Goal: Task Accomplishment & Management: Use online tool/utility

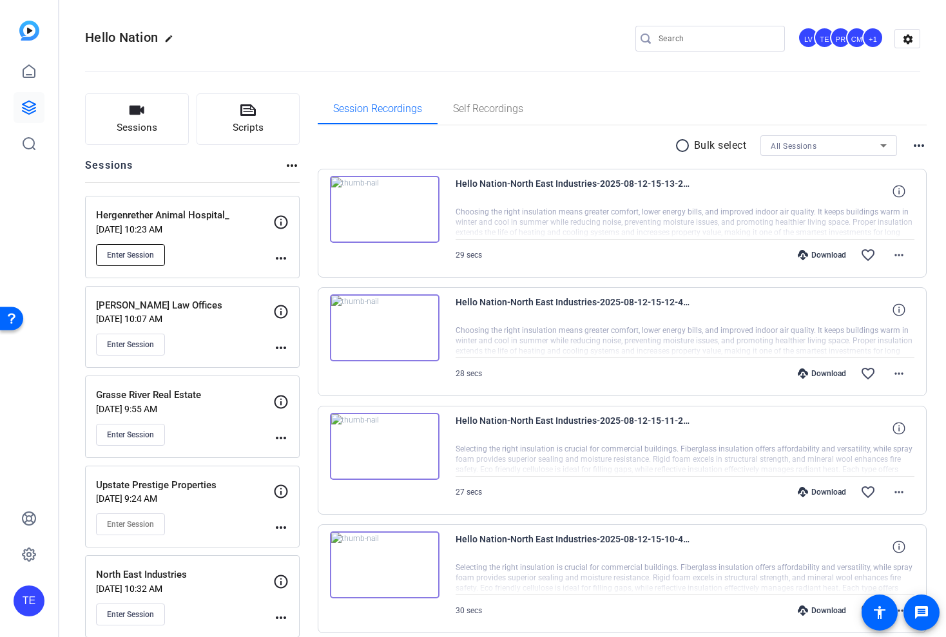
click at [126, 257] on span "Enter Session" at bounding box center [130, 255] width 47 height 10
click at [248, 228] on p "[DATE] 10:23 AM" at bounding box center [184, 229] width 177 height 10
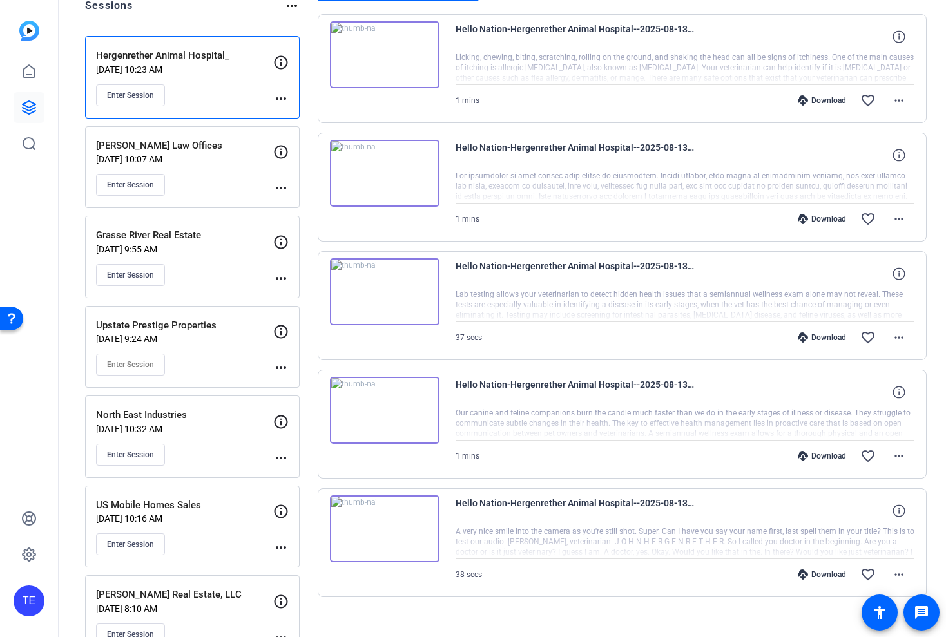
scroll to position [175, 0]
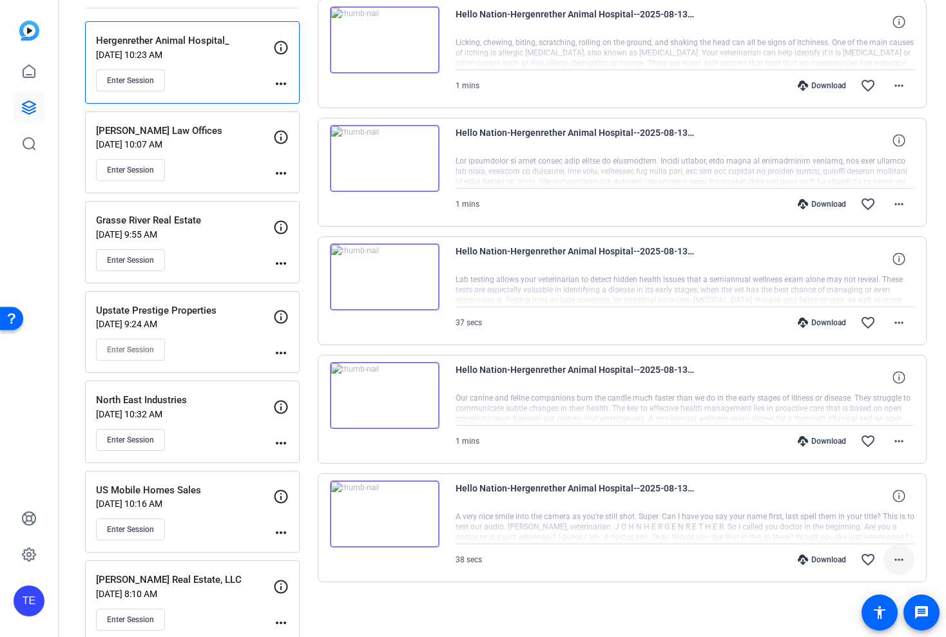
click at [900, 565] on mat-icon "more_horiz" at bounding box center [898, 559] width 15 height 15
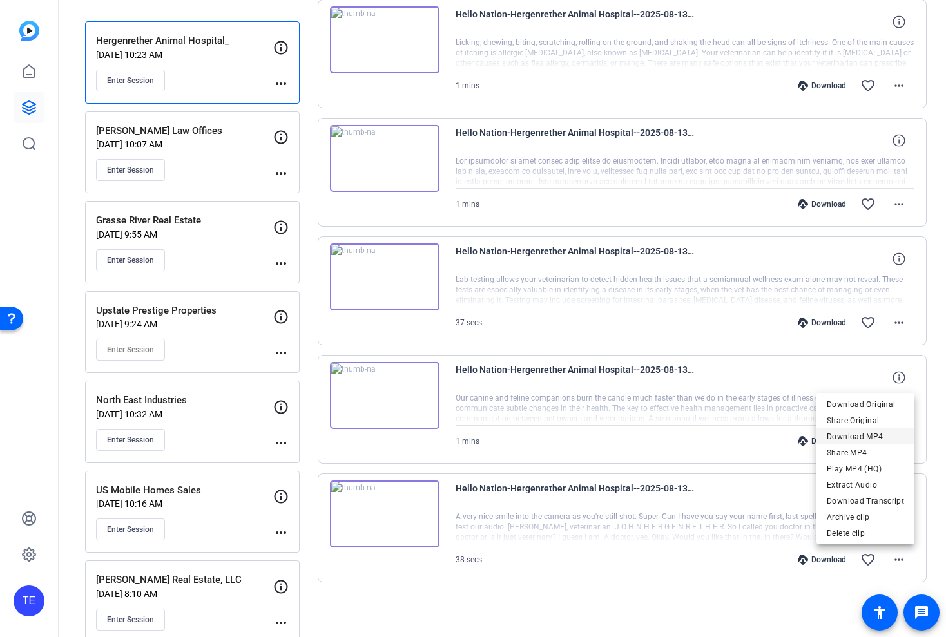
click at [857, 434] on span "Download MP4" at bounding box center [865, 436] width 77 height 15
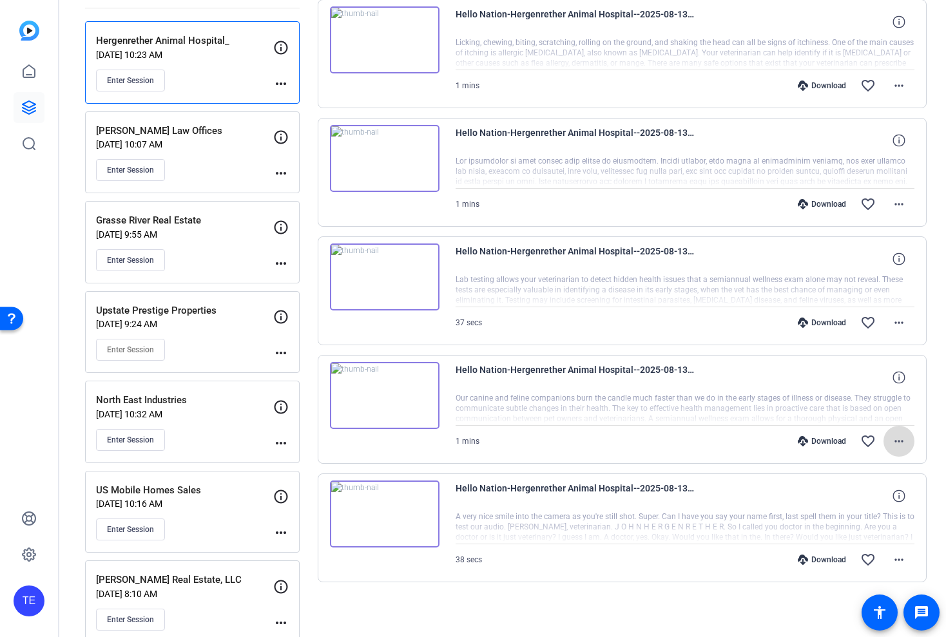
click at [891, 439] on mat-icon "more_horiz" at bounding box center [898, 441] width 15 height 15
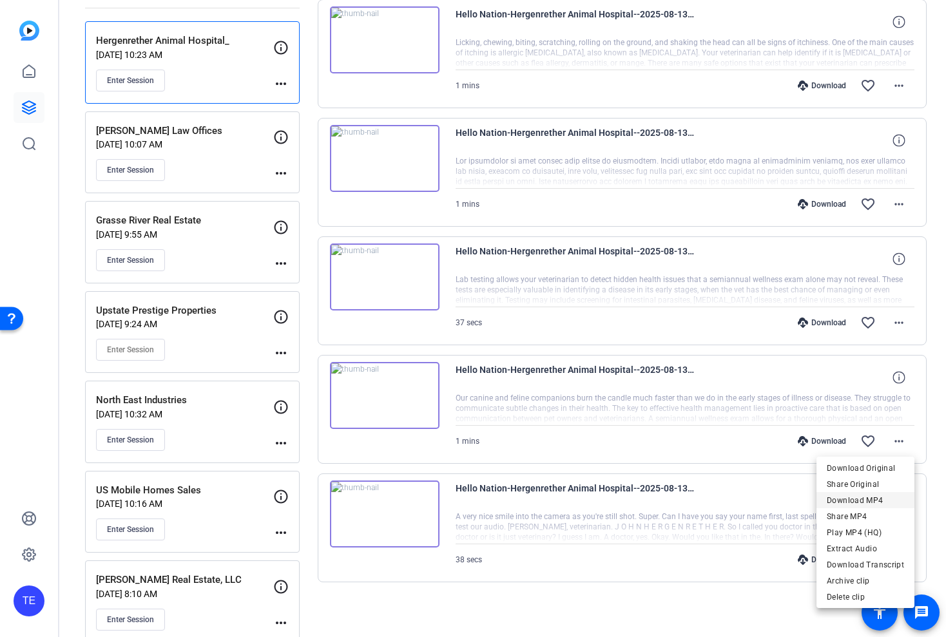
click at [845, 501] on span "Download MP4" at bounding box center [865, 500] width 77 height 15
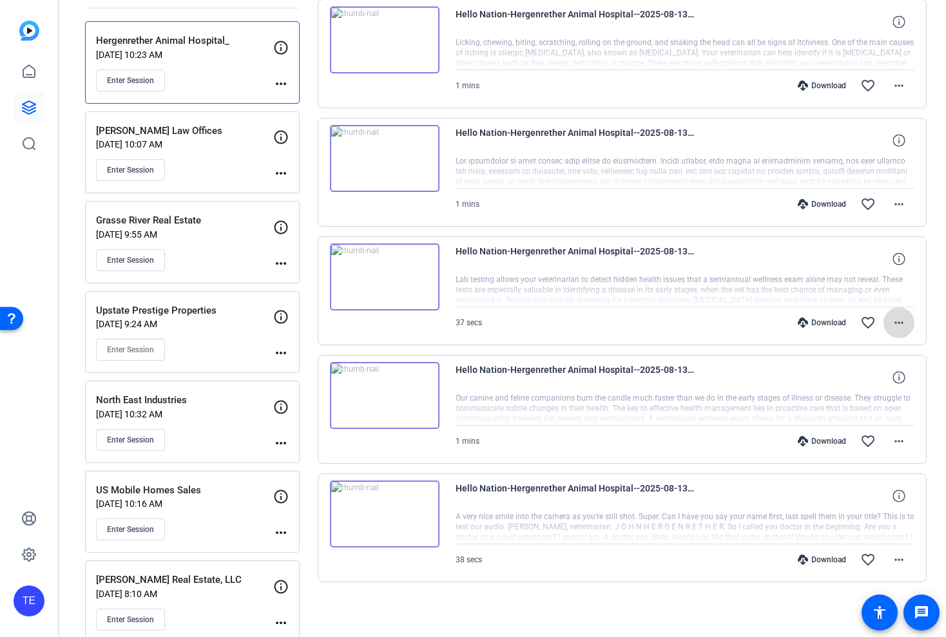
click at [905, 324] on mat-icon "more_horiz" at bounding box center [898, 322] width 15 height 15
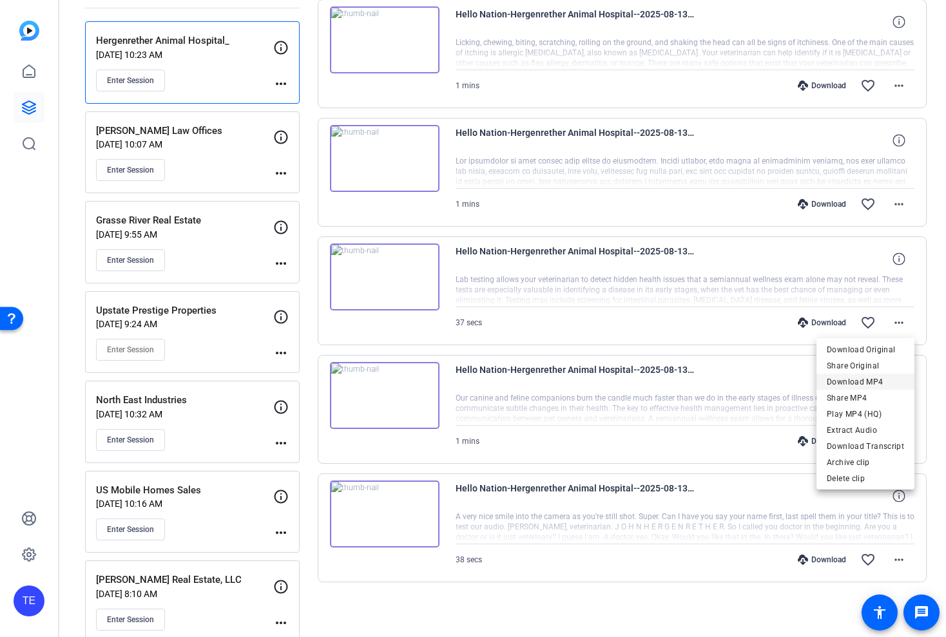
click at [861, 379] on span "Download MP4" at bounding box center [865, 382] width 77 height 15
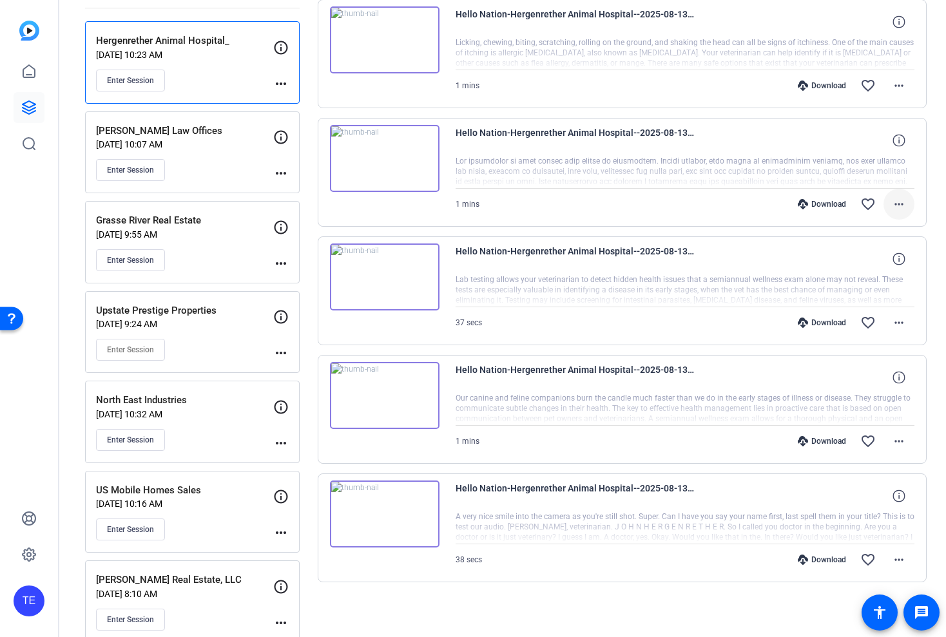
click at [897, 200] on mat-icon "more_horiz" at bounding box center [898, 204] width 15 height 15
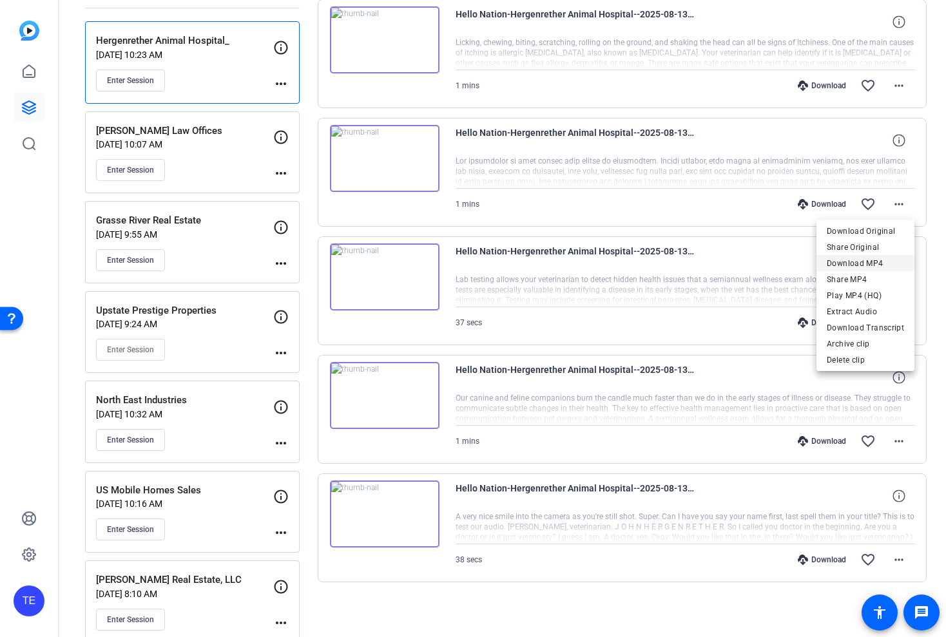
click at [872, 265] on span "Download MP4" at bounding box center [865, 263] width 77 height 15
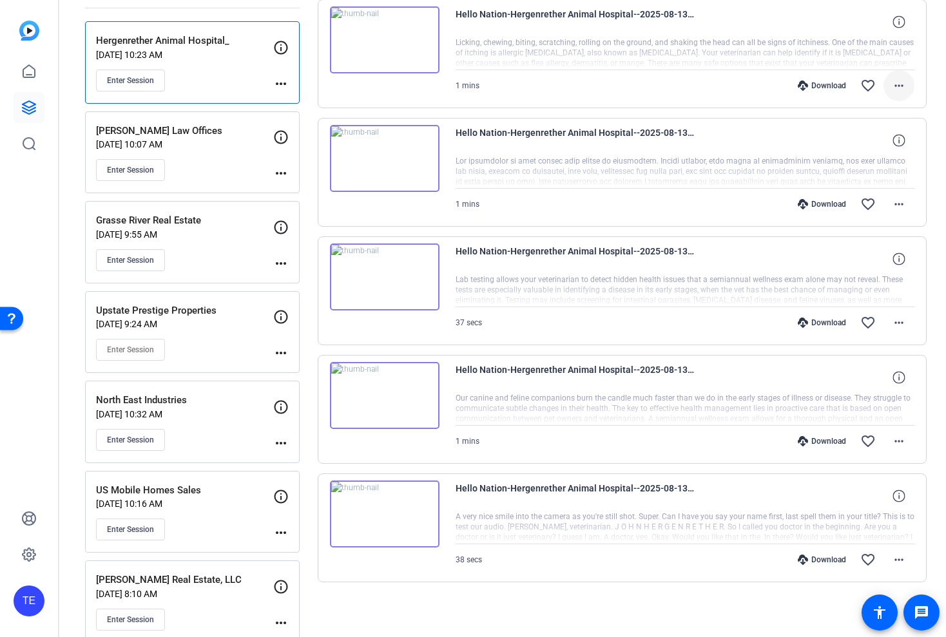
click at [900, 88] on mat-icon "more_horiz" at bounding box center [898, 85] width 15 height 15
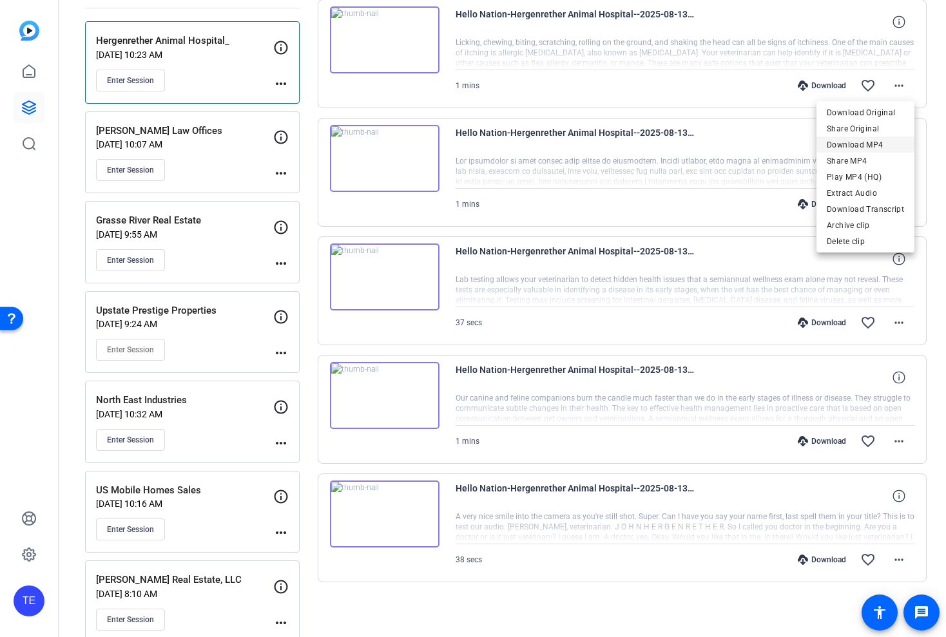
click at [868, 141] on span "Download MP4" at bounding box center [865, 144] width 77 height 15
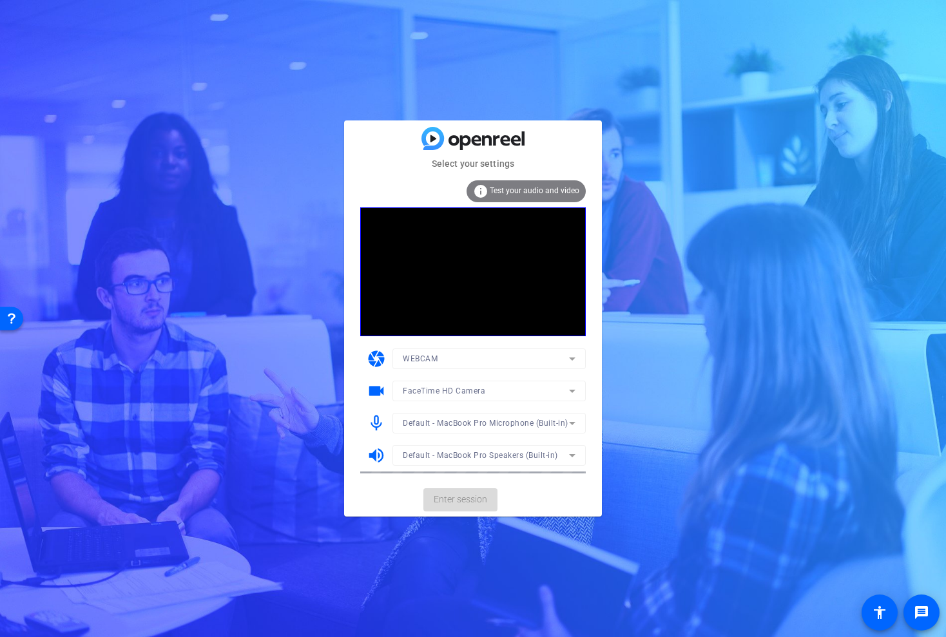
click at [457, 499] on mat-card-actions "Enter session" at bounding box center [473, 500] width 258 height 34
click at [471, 485] on span at bounding box center [460, 500] width 74 height 31
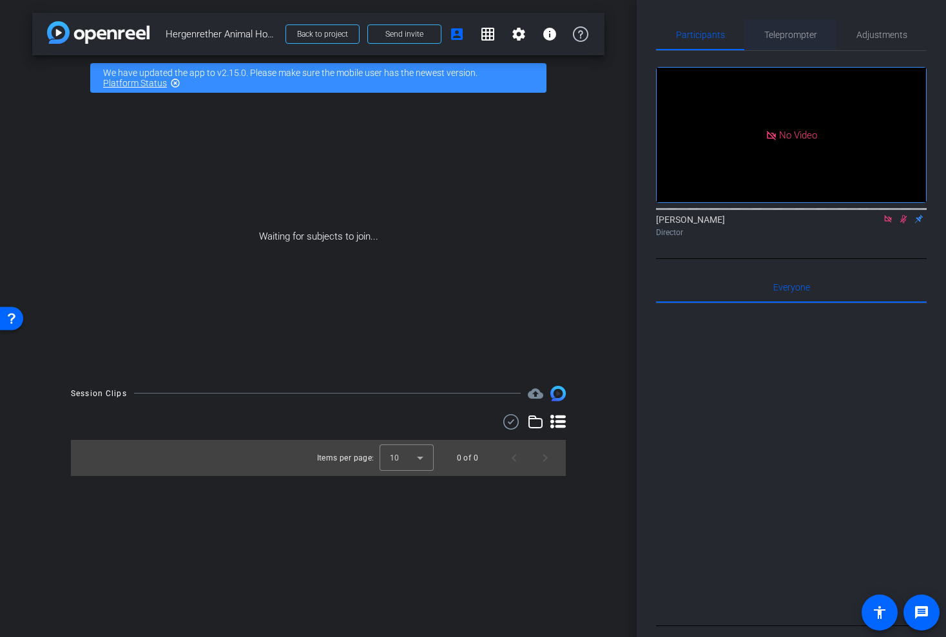
click at [777, 37] on span "Teleprompter" at bounding box center [790, 34] width 53 height 9
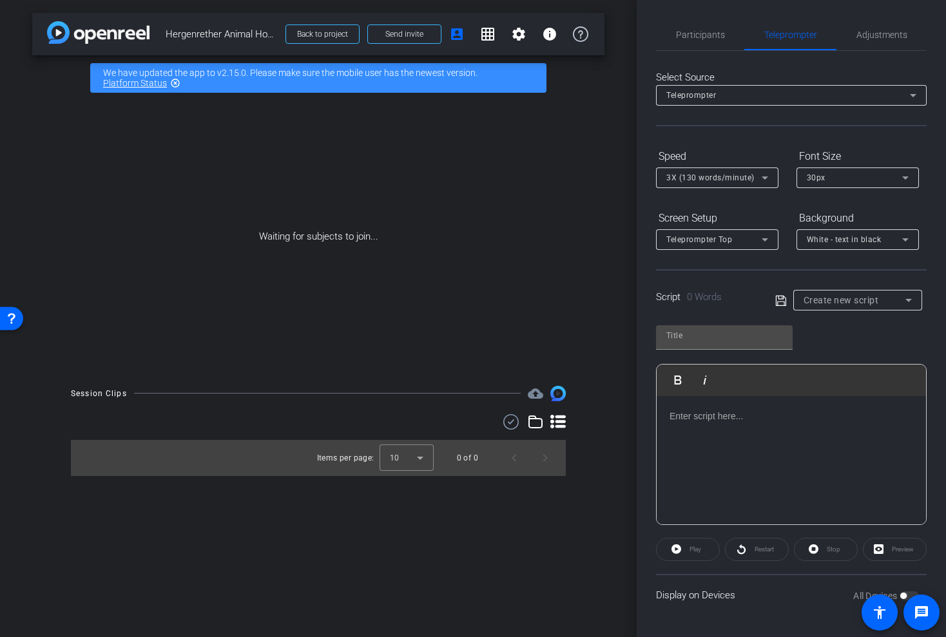
click at [692, 55] on div "Select Source Teleprompter Speed 3X (130 words/minute) Font Size 30px Screen Se…" at bounding box center [791, 333] width 271 height 565
click at [698, 35] on span "Participants" at bounding box center [700, 34] width 49 height 9
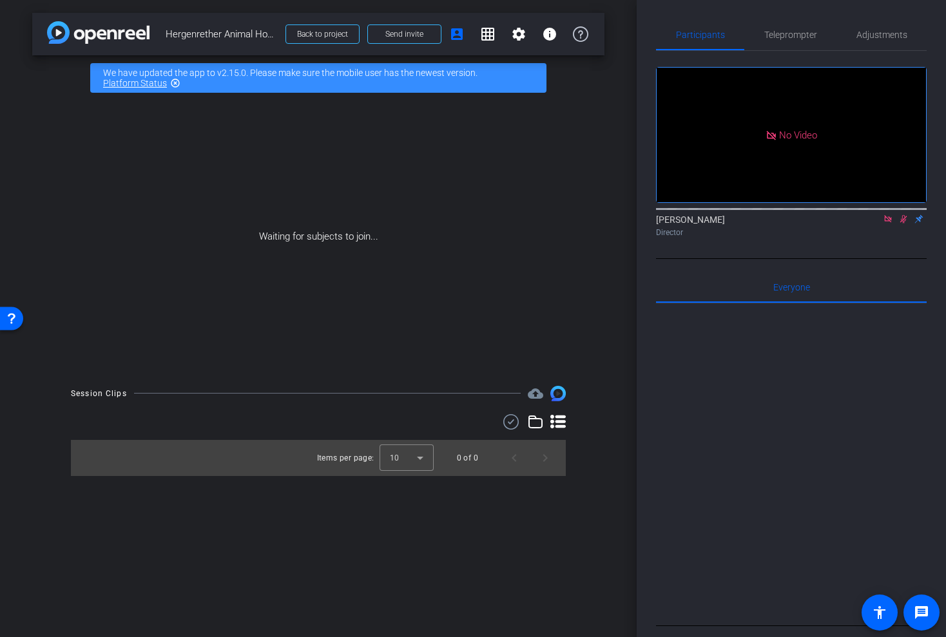
click at [899, 219] on icon at bounding box center [904, 219] width 10 height 9
click at [886, 219] on icon at bounding box center [888, 219] width 10 height 9
click at [790, 33] on span "Teleprompter" at bounding box center [790, 34] width 53 height 9
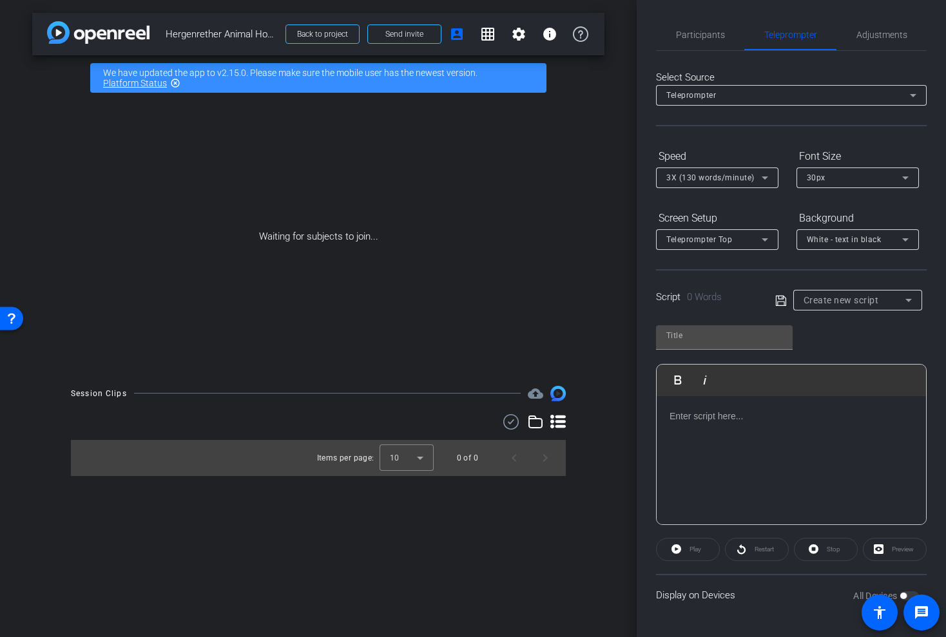
click at [728, 422] on p at bounding box center [792, 416] width 244 height 14
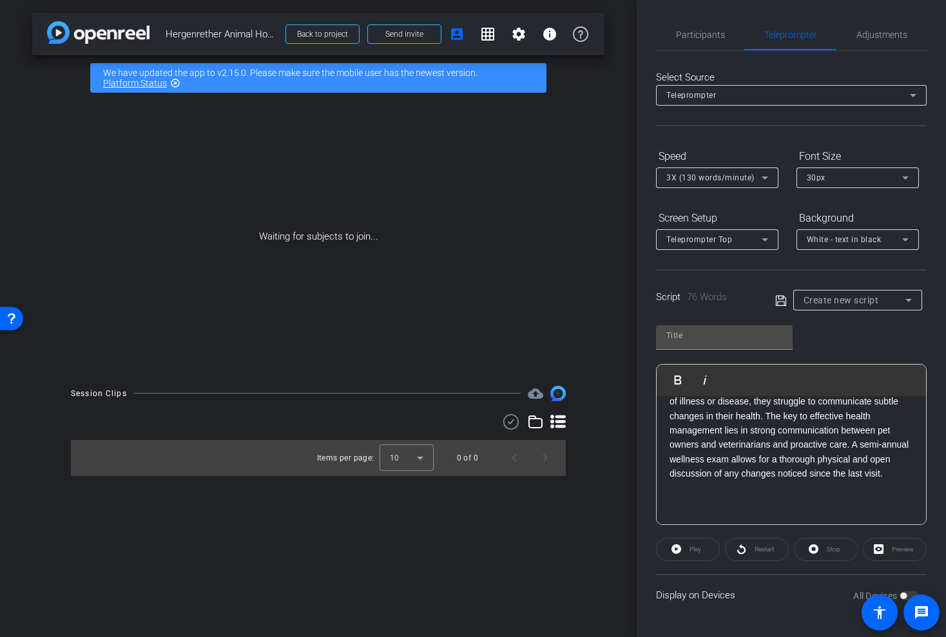
scroll to position [130, 0]
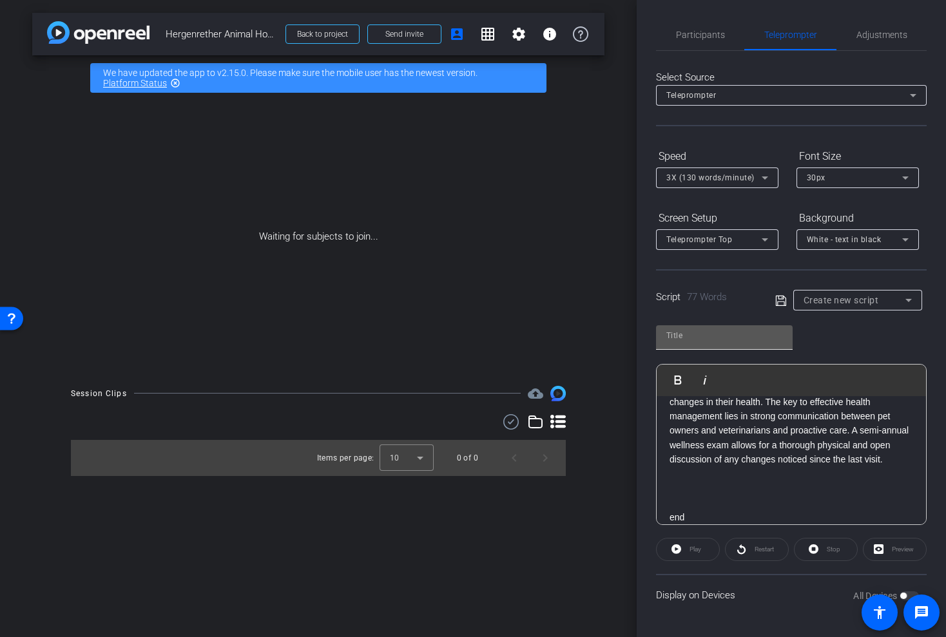
click at [711, 331] on input "text" at bounding box center [724, 335] width 116 height 15
type input "hergenrether"
click at [779, 299] on icon at bounding box center [781, 300] width 12 height 15
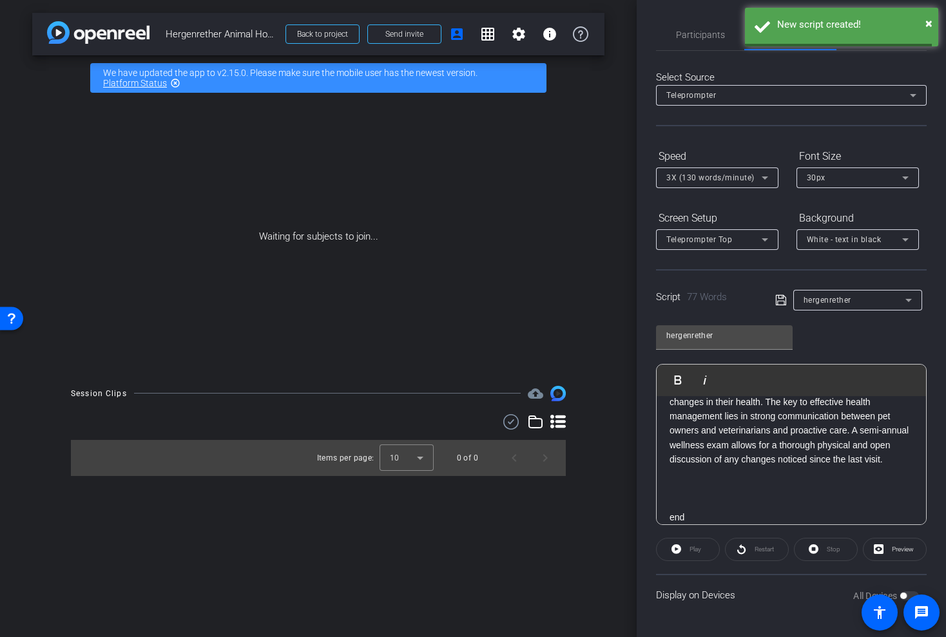
scroll to position [0, 0]
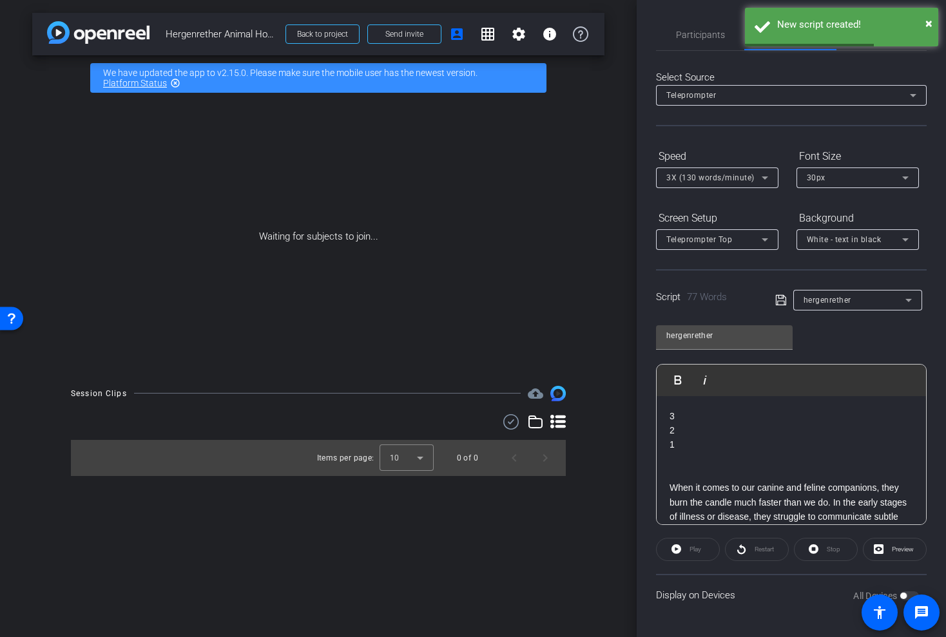
click at [750, 180] on span "3X (130 words/minute)" at bounding box center [710, 177] width 88 height 9
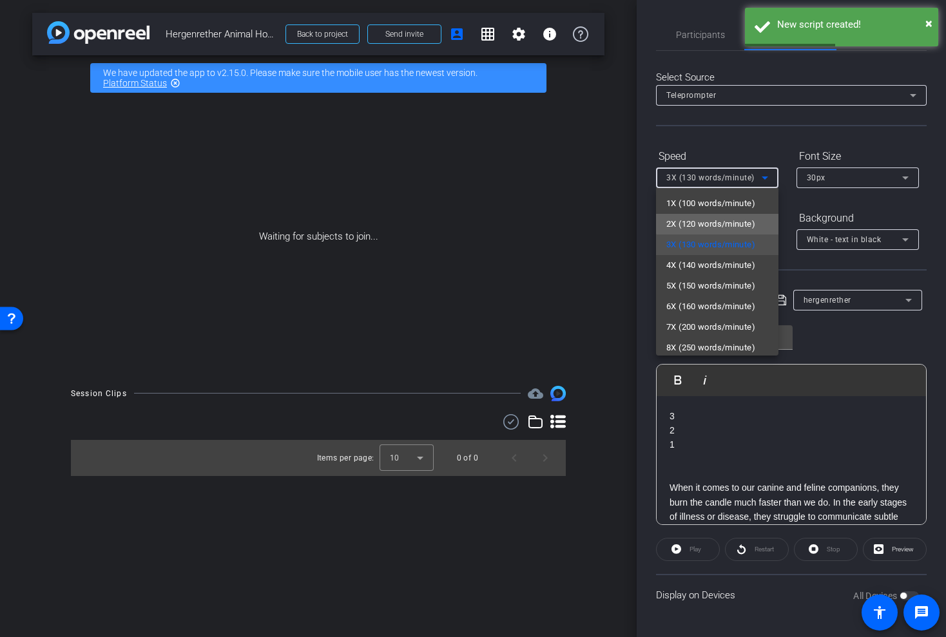
click at [719, 218] on span "2X (120 words/minute)" at bounding box center [710, 224] width 89 height 15
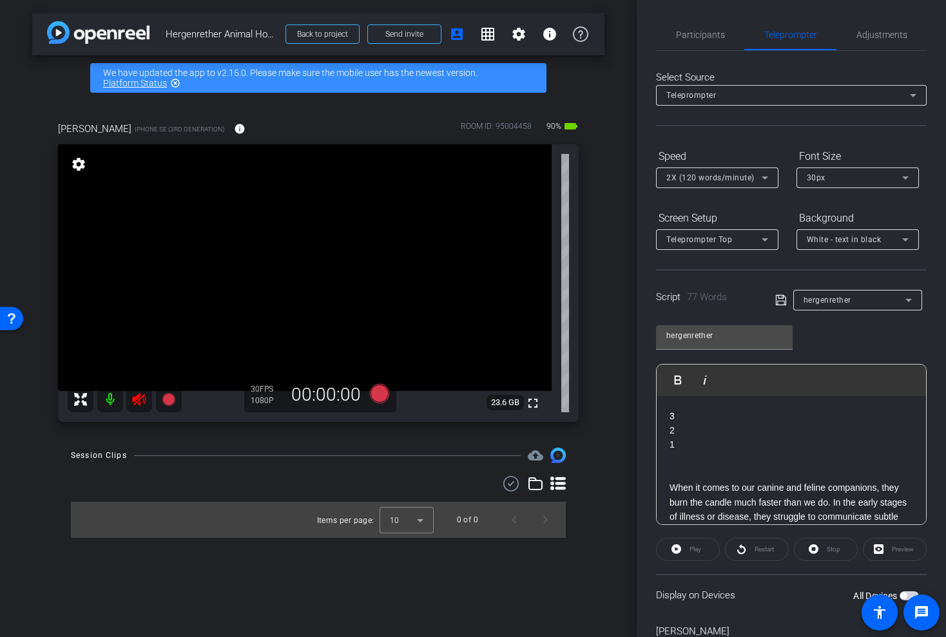
click at [136, 398] on icon at bounding box center [139, 399] width 14 height 13
click at [696, 36] on span "Participants" at bounding box center [700, 34] width 49 height 9
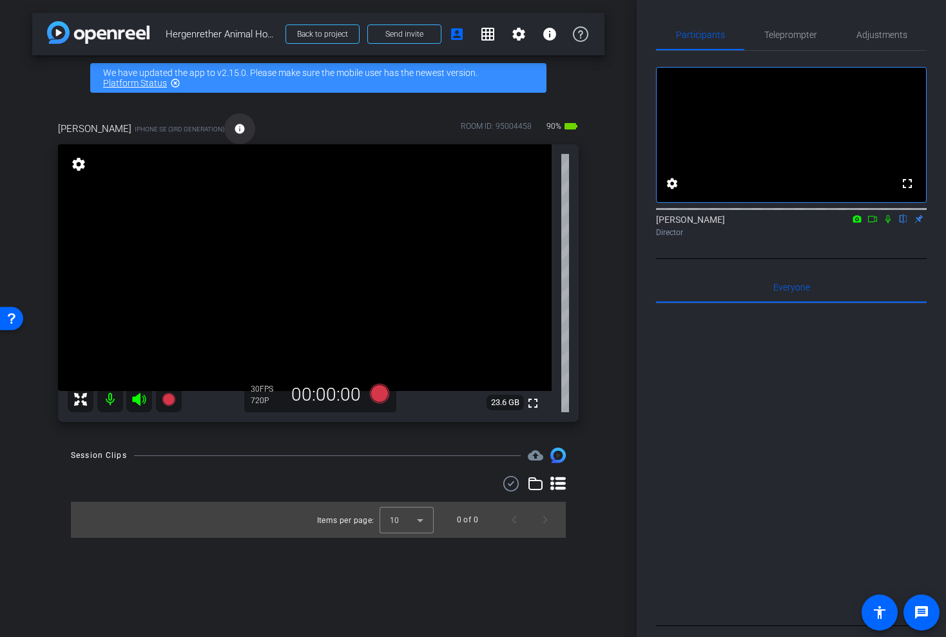
click at [246, 130] on mat-icon "info" at bounding box center [240, 129] width 12 height 12
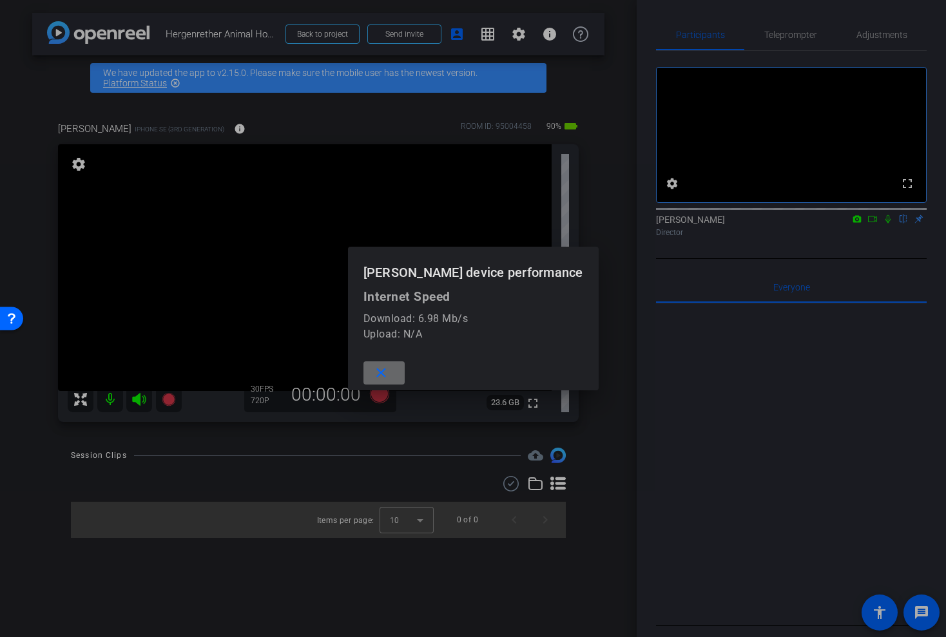
click at [382, 371] on mat-icon "close" at bounding box center [381, 373] width 16 height 16
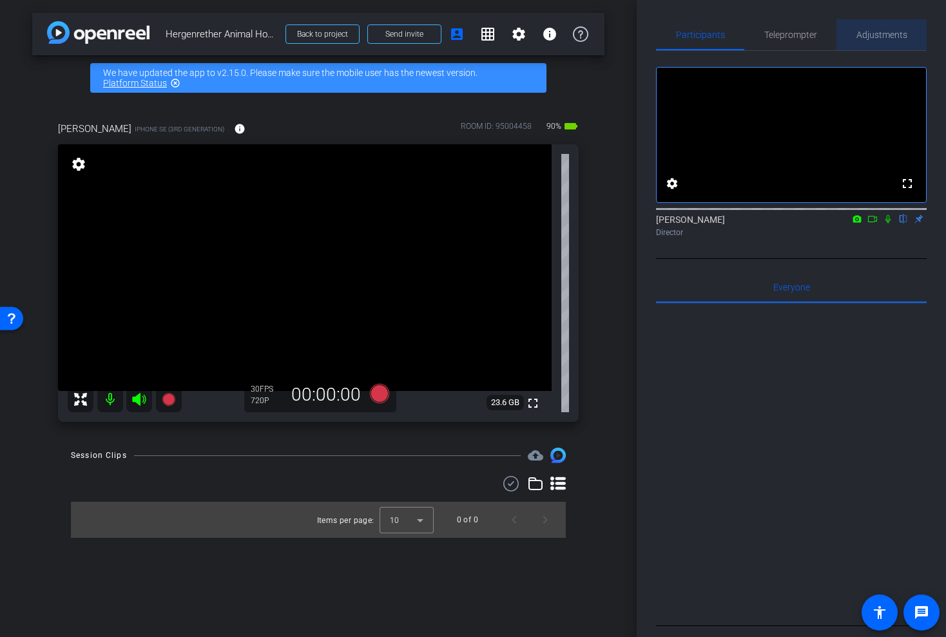
click at [870, 32] on span "Adjustments" at bounding box center [882, 34] width 51 height 9
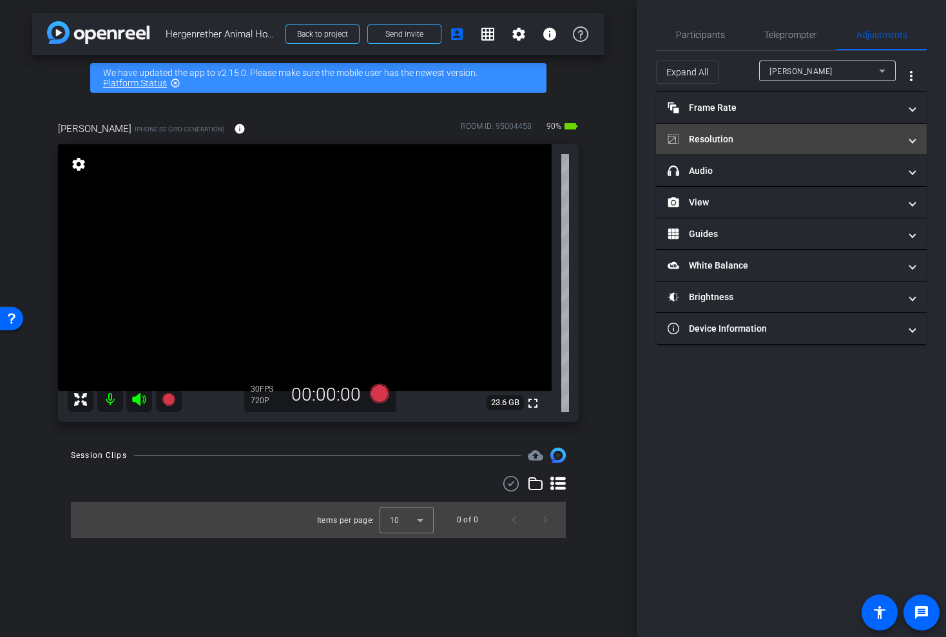
click at [730, 136] on mat-panel-title "Resolution" at bounding box center [784, 140] width 232 height 14
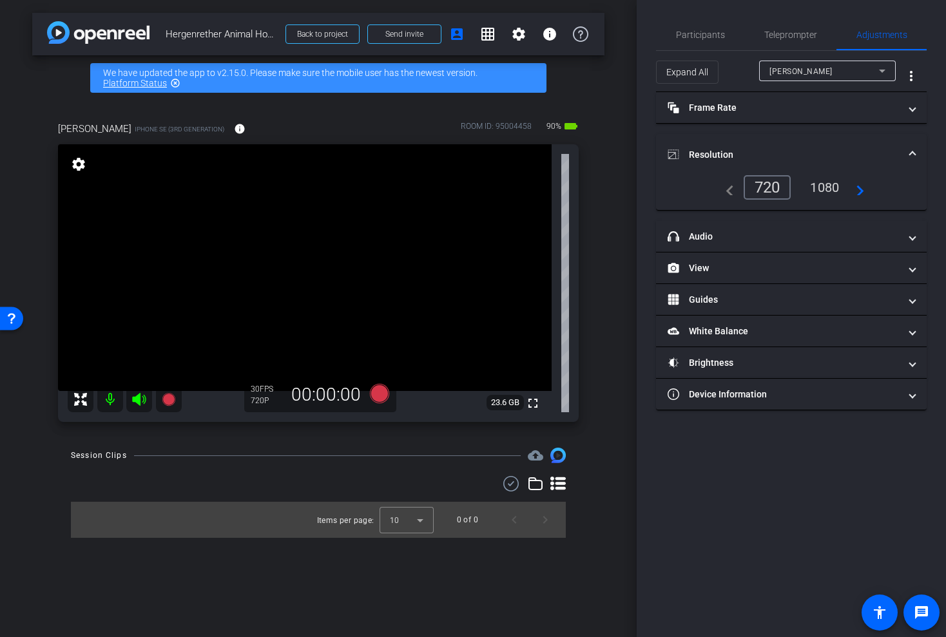
click at [819, 180] on div "1080" at bounding box center [825, 188] width 48 height 22
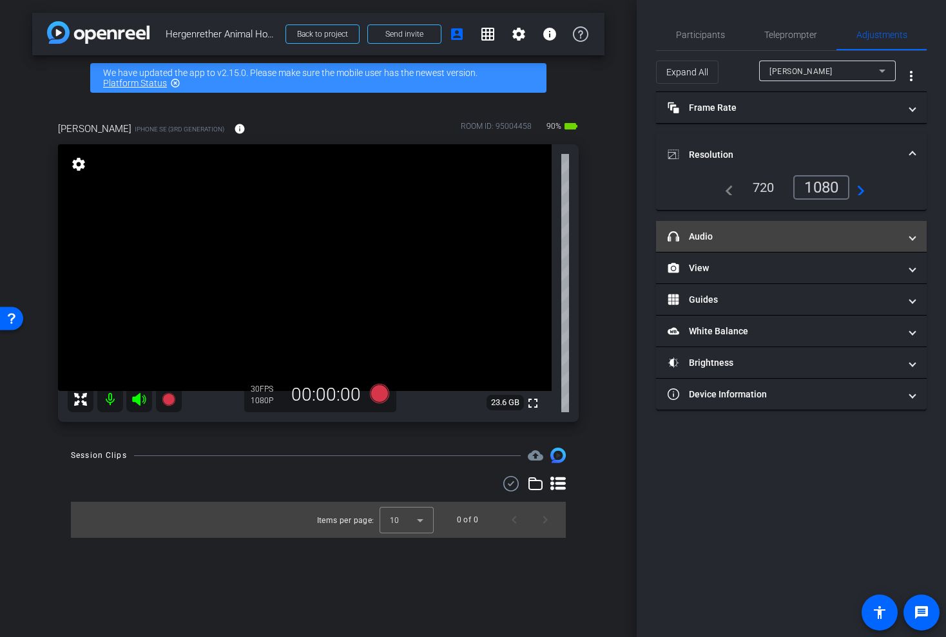
click at [770, 232] on mat-panel-title "headphone icon Audio" at bounding box center [784, 237] width 232 height 14
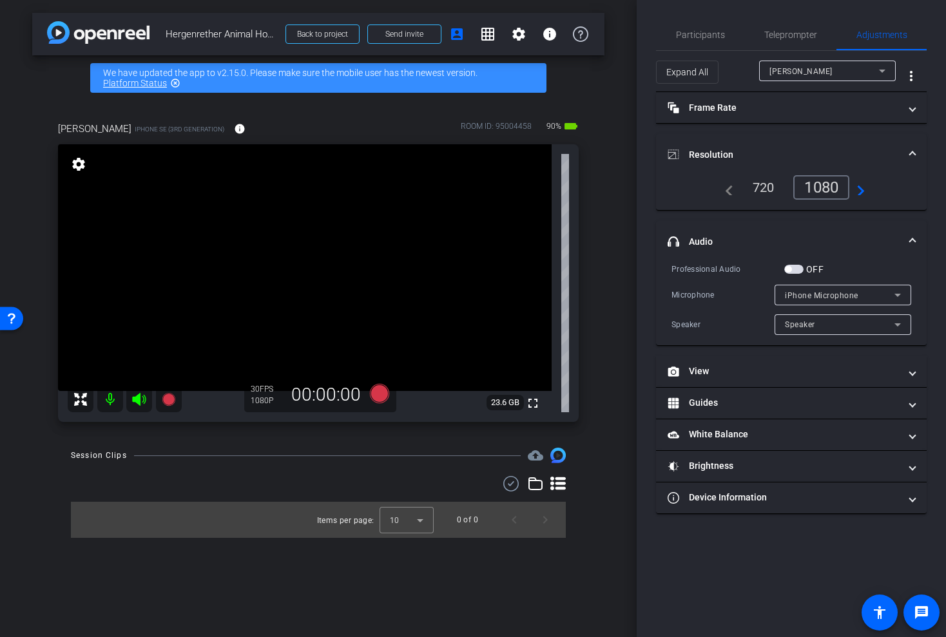
click at [801, 265] on span "button" at bounding box center [793, 269] width 19 height 9
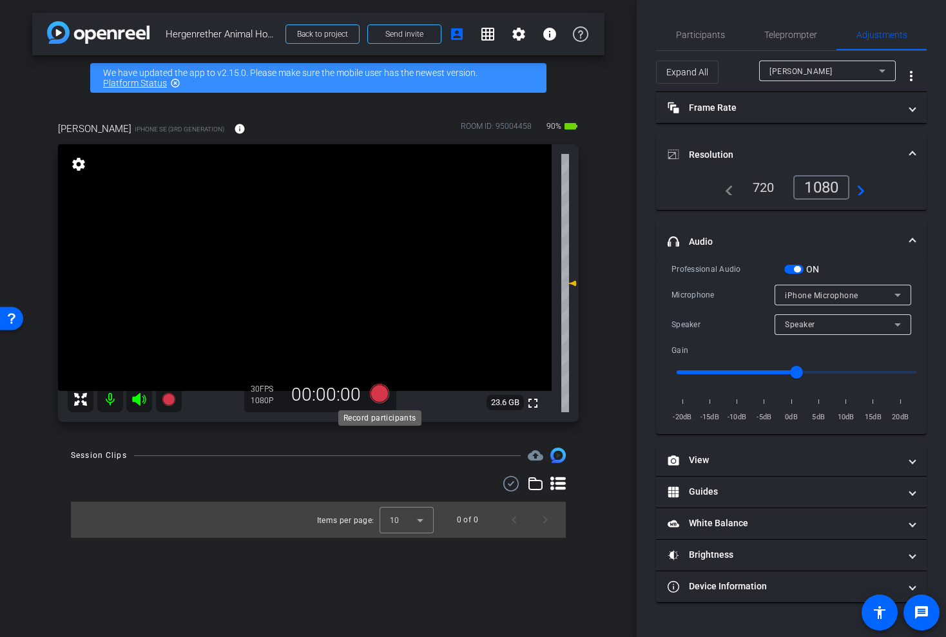
click at [380, 390] on icon at bounding box center [379, 393] width 19 height 19
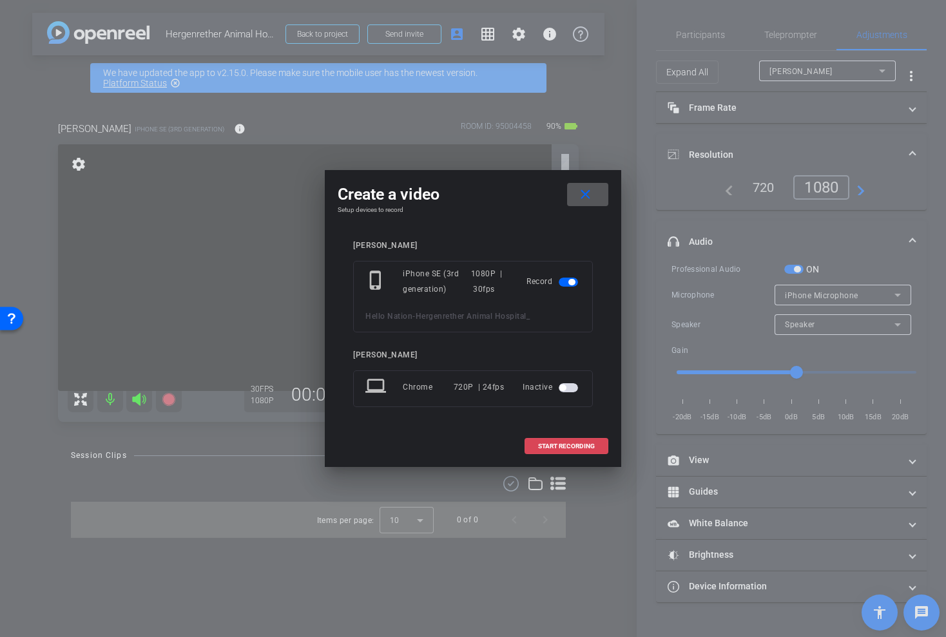
click at [569, 448] on span "START RECORDING" at bounding box center [566, 446] width 57 height 6
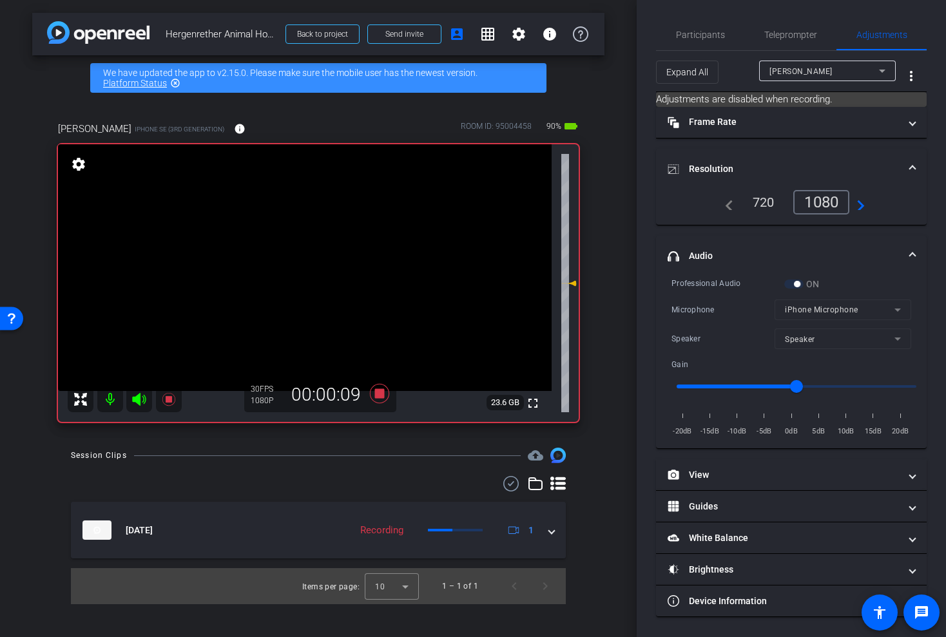
click at [133, 396] on icon at bounding box center [139, 399] width 14 height 13
click at [137, 398] on icon at bounding box center [139, 399] width 14 height 13
click at [377, 390] on icon at bounding box center [379, 393] width 19 height 19
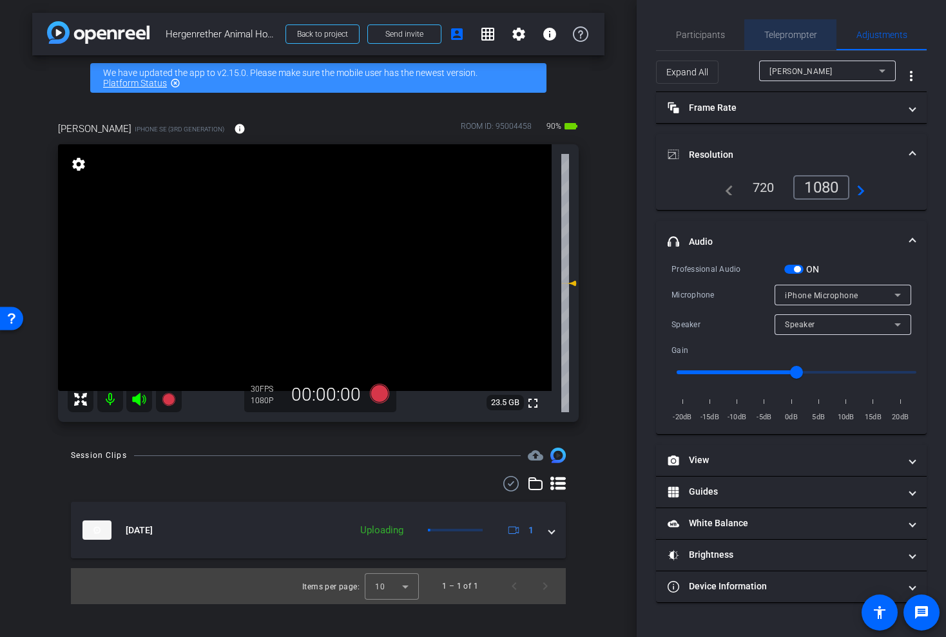
click at [793, 36] on span "Teleprompter" at bounding box center [790, 34] width 53 height 9
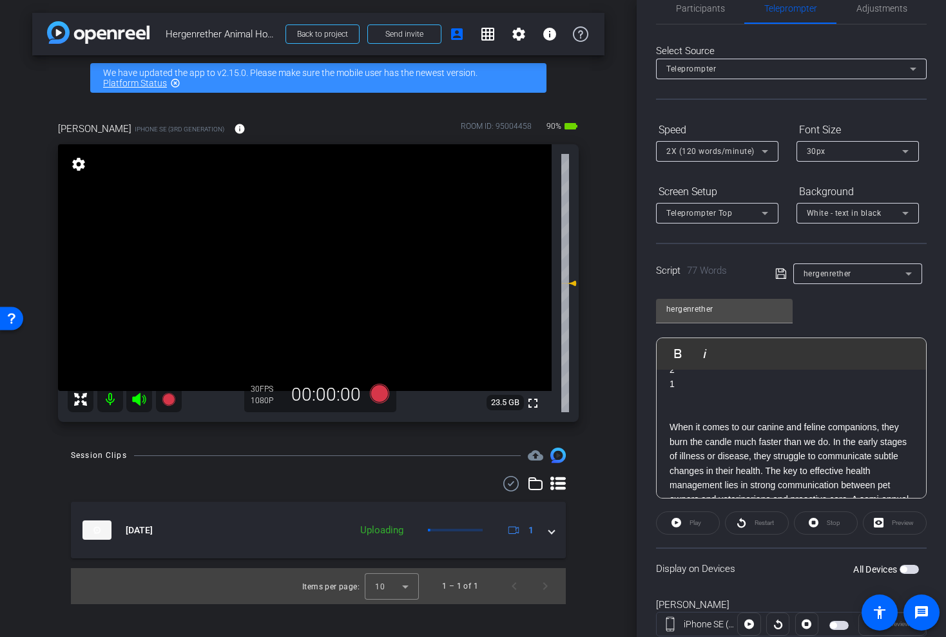
scroll to position [30, 0]
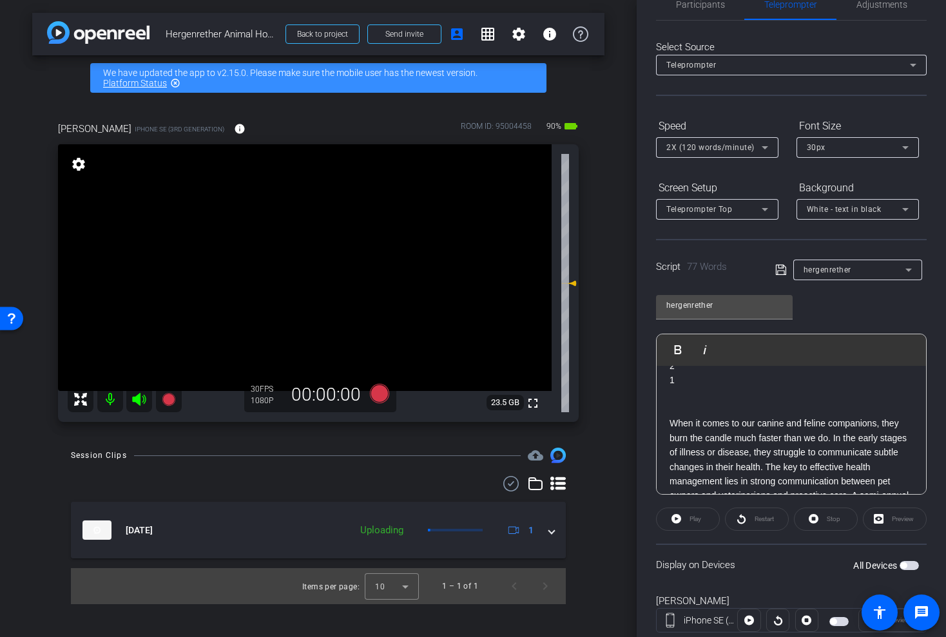
click at [908, 565] on span "button" at bounding box center [909, 565] width 19 height 9
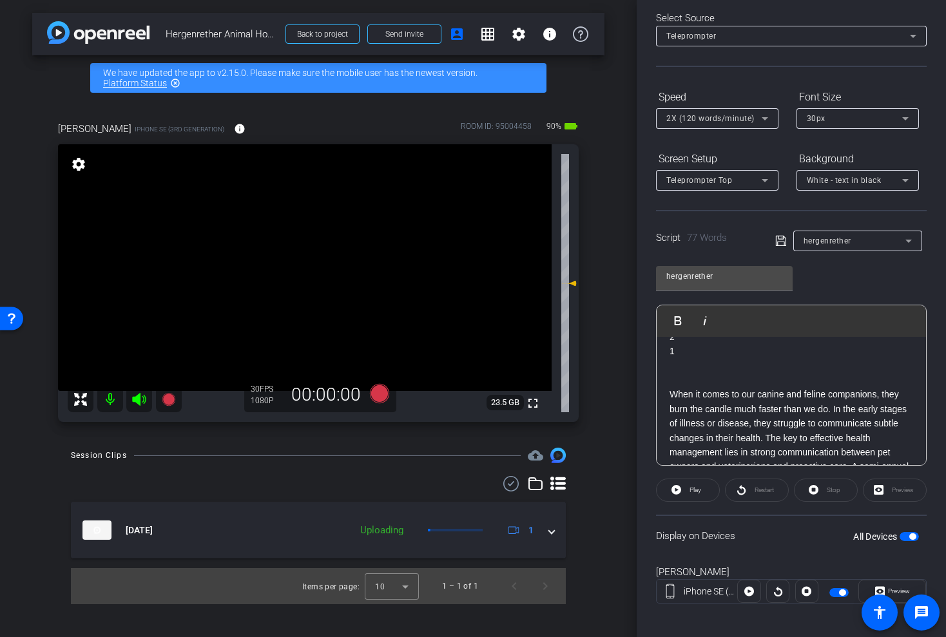
scroll to position [63, 0]
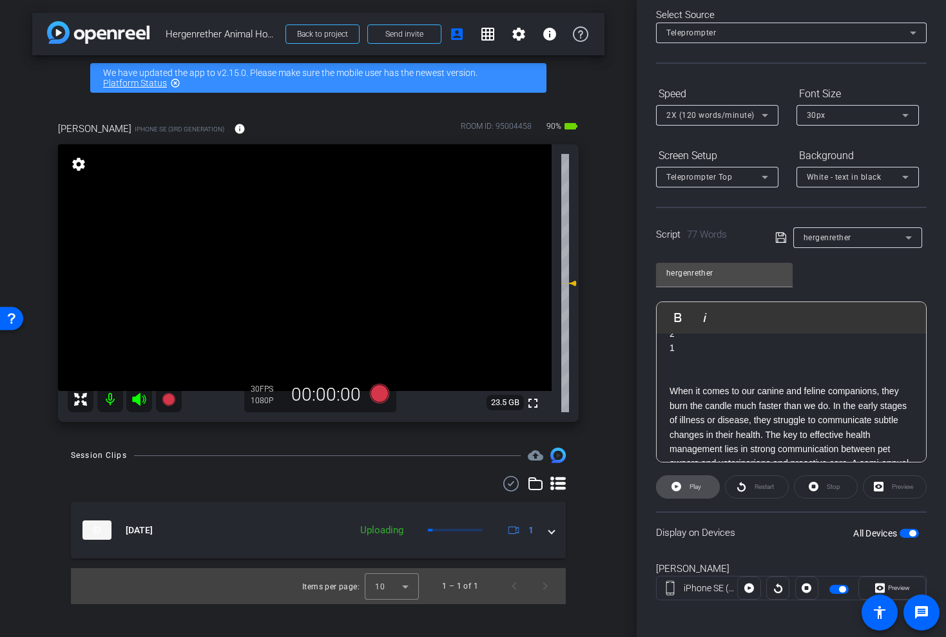
click at [696, 483] on span "Play" at bounding box center [696, 486] width 12 height 7
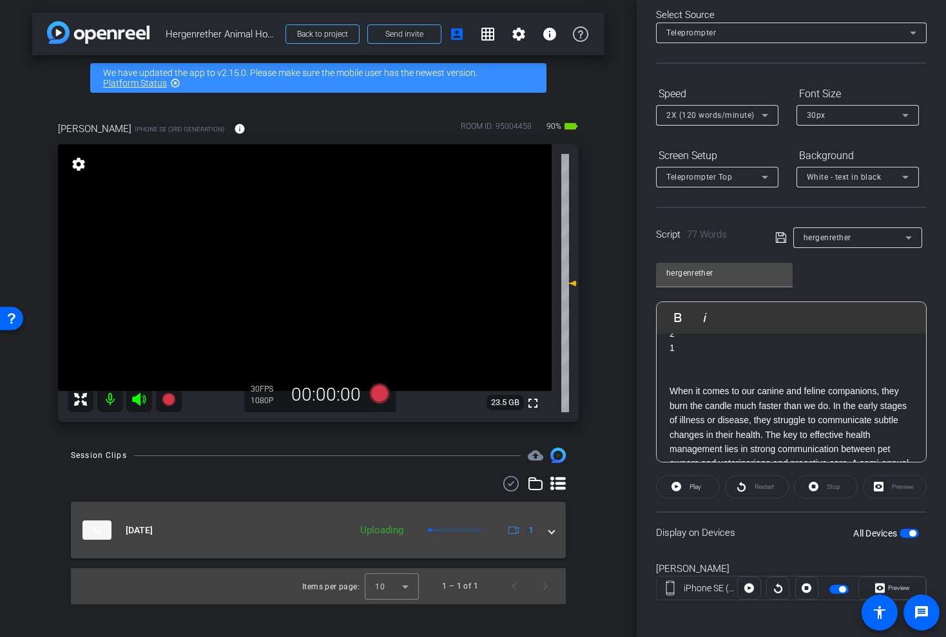
click at [550, 531] on span at bounding box center [551, 531] width 5 height 14
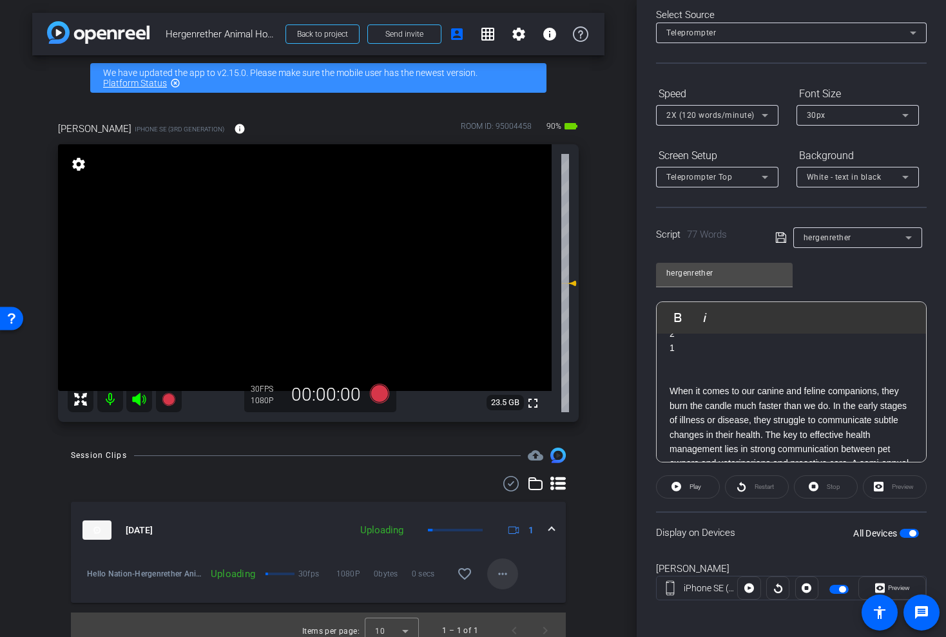
click at [496, 576] on mat-icon "more_horiz" at bounding box center [502, 574] width 15 height 15
click at [507, 590] on div "Cancel Upload" at bounding box center [524, 601] width 75 height 23
click at [505, 584] on span at bounding box center [502, 574] width 31 height 31
click at [520, 604] on span "Cancel Upload" at bounding box center [525, 601] width 54 height 15
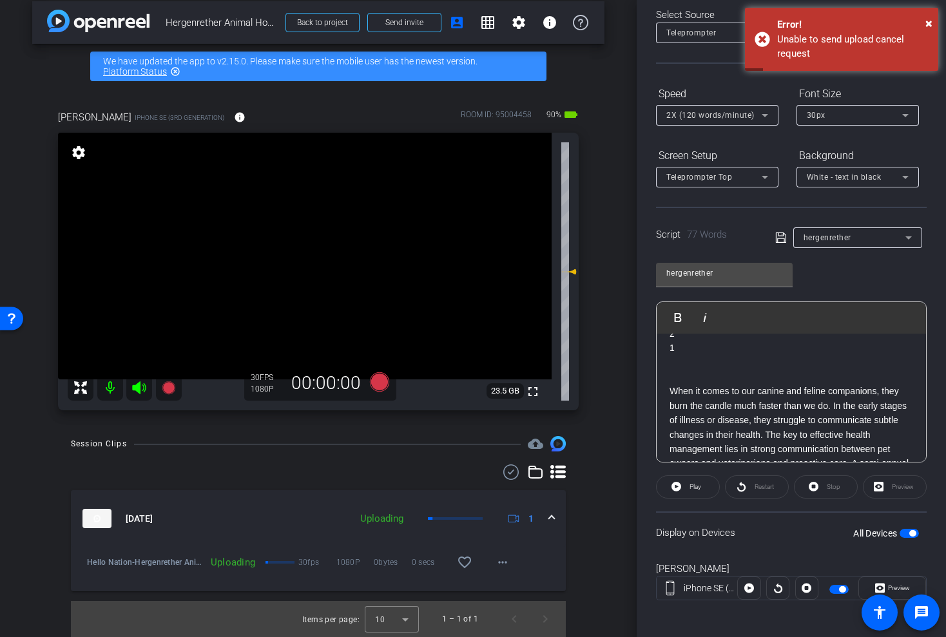
click at [913, 532] on span "button" at bounding box center [913, 533] width 6 height 6
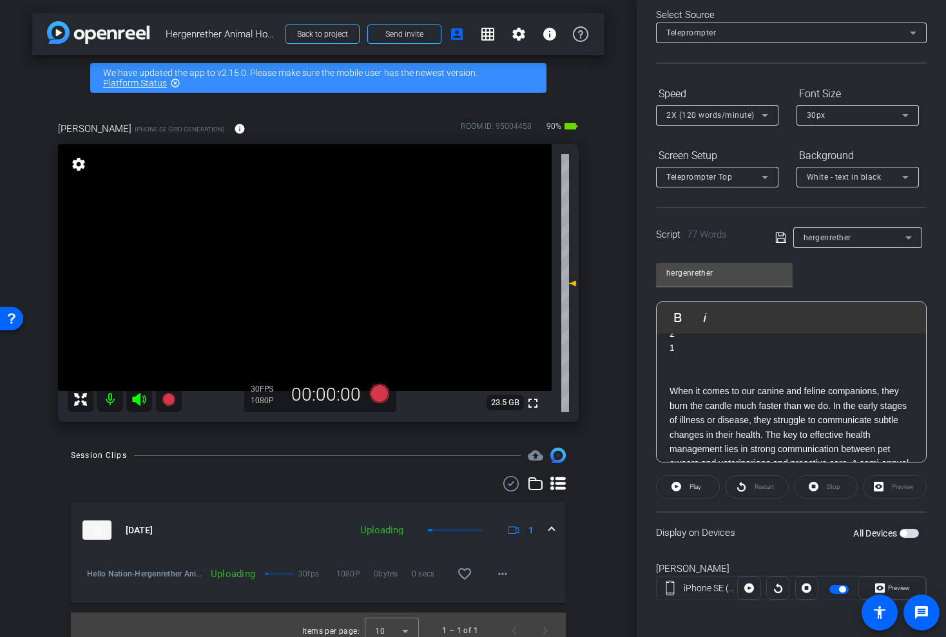
scroll to position [0, 0]
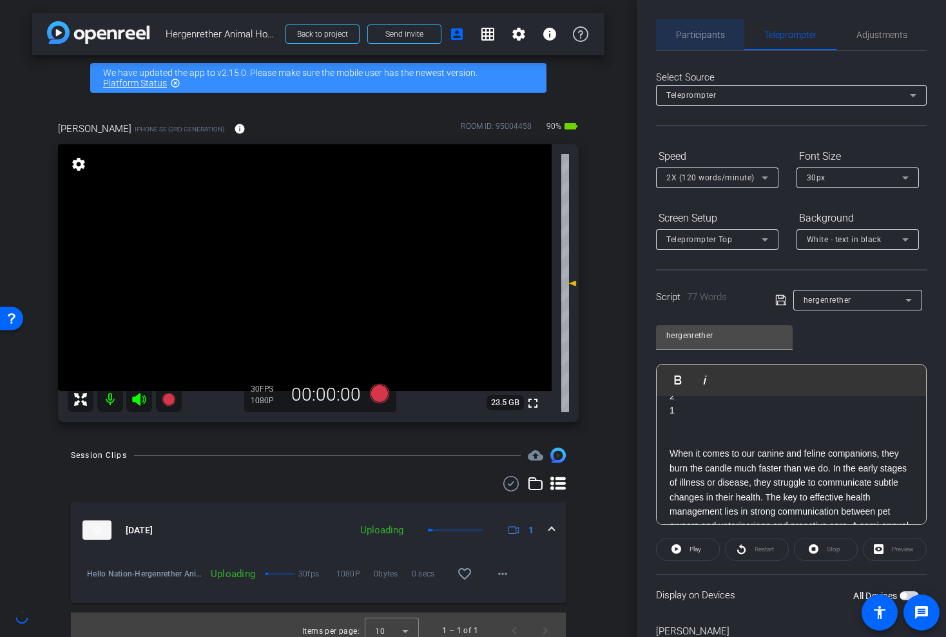
click at [704, 39] on span "Participants" at bounding box center [700, 34] width 49 height 31
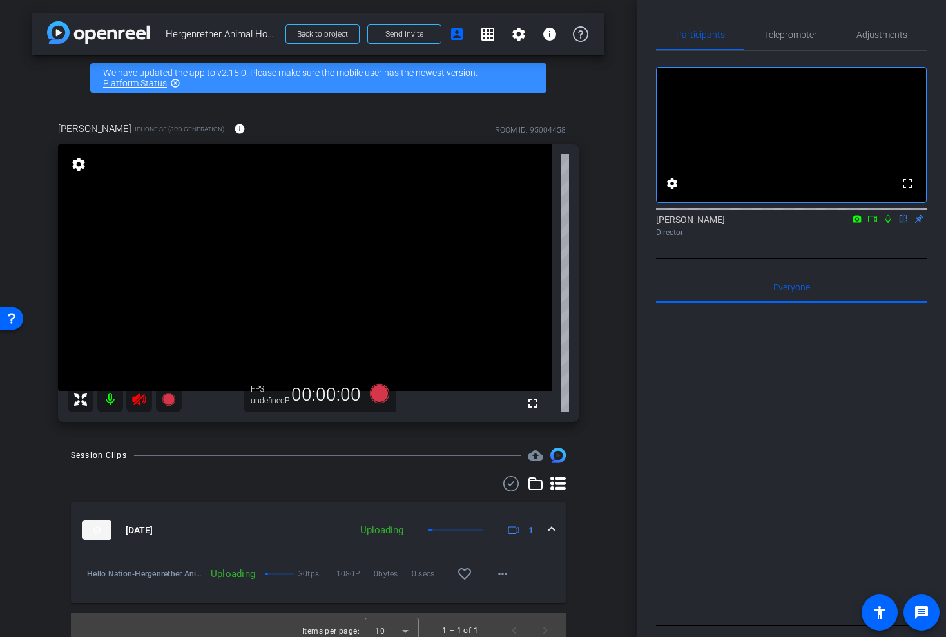
click at [135, 402] on icon at bounding box center [139, 399] width 14 height 13
click at [135, 399] on div at bounding box center [125, 400] width 114 height 26
click at [146, 404] on icon at bounding box center [138, 399] width 15 height 15
click at [135, 398] on div at bounding box center [125, 400] width 114 height 26
click at [138, 399] on div at bounding box center [125, 400] width 114 height 26
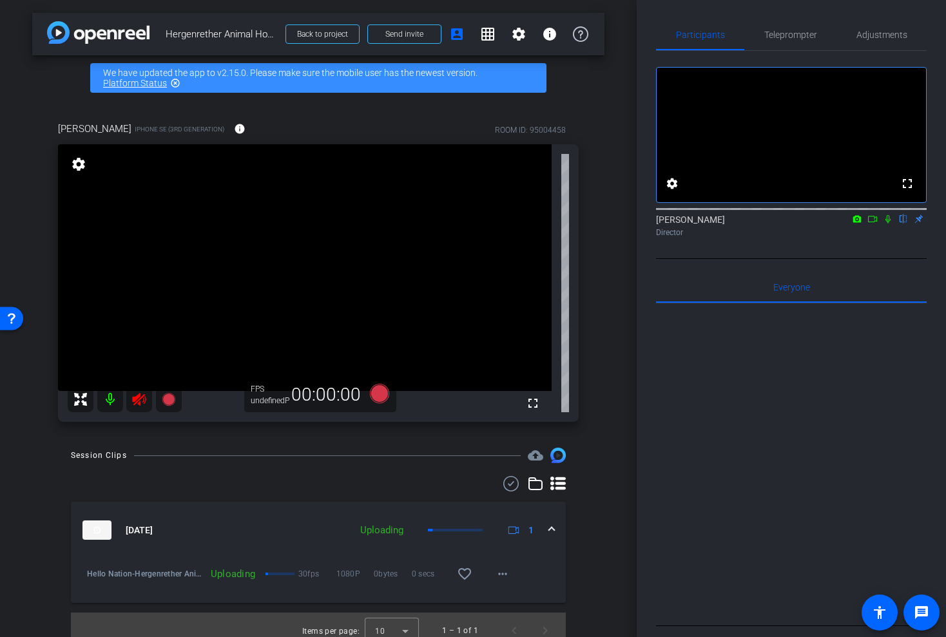
click at [161, 461] on div "Session Clips cloud_upload" at bounding box center [318, 455] width 495 height 15
click at [139, 400] on icon at bounding box center [139, 399] width 14 height 13
click at [500, 569] on mat-icon "more_horiz" at bounding box center [502, 574] width 15 height 15
click at [512, 598] on span "Cancel Upload" at bounding box center [525, 601] width 54 height 15
click at [248, 138] on span at bounding box center [239, 128] width 31 height 31
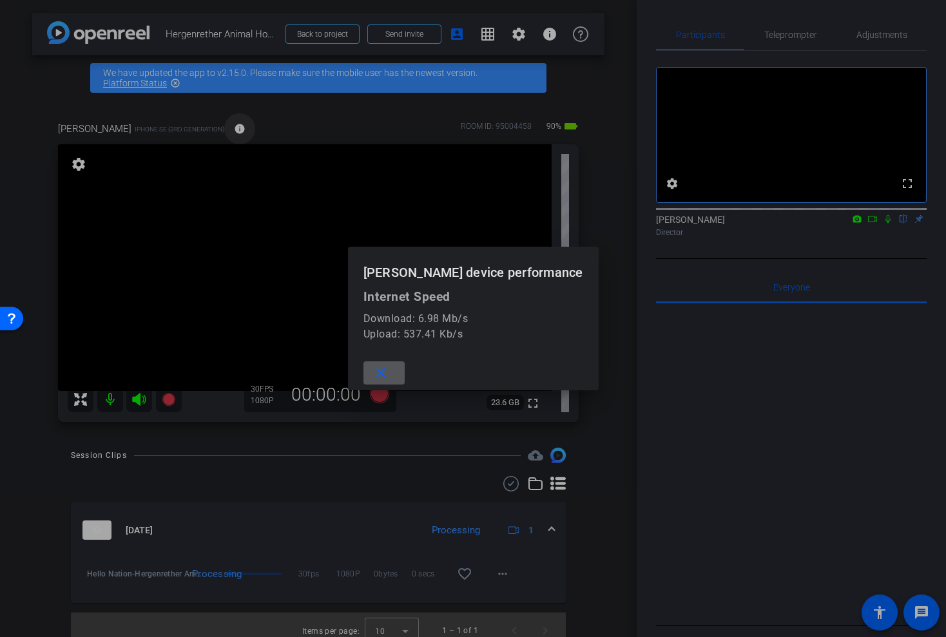
click at [248, 138] on div at bounding box center [473, 318] width 946 height 637
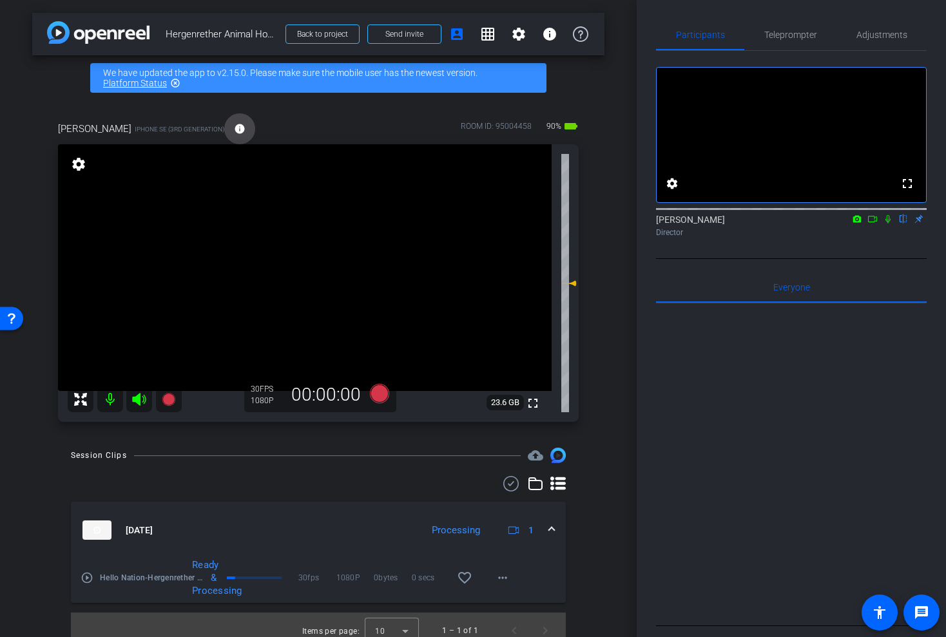
click at [246, 124] on mat-icon "info" at bounding box center [240, 129] width 12 height 12
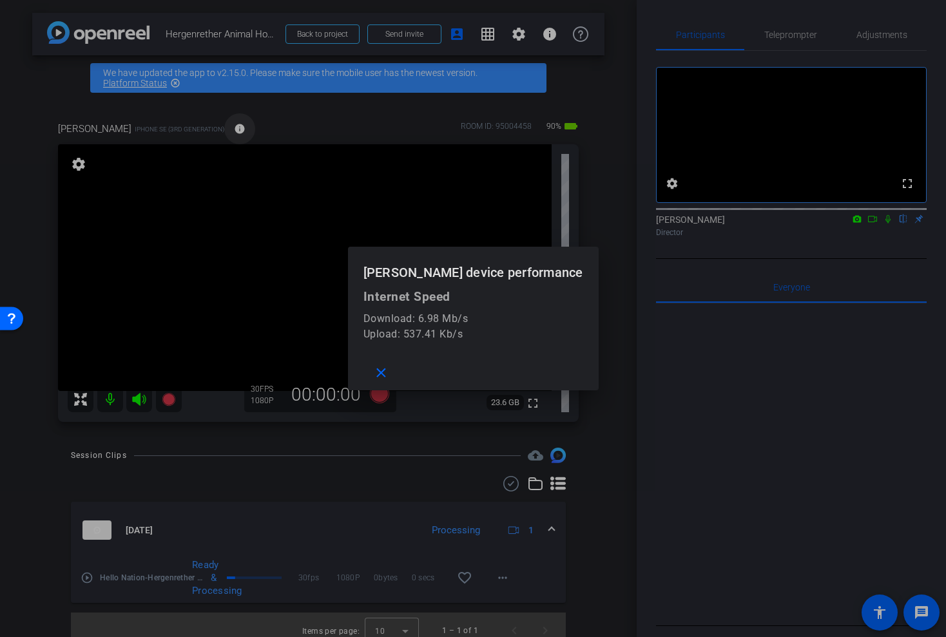
click at [246, 124] on div at bounding box center [473, 318] width 946 height 637
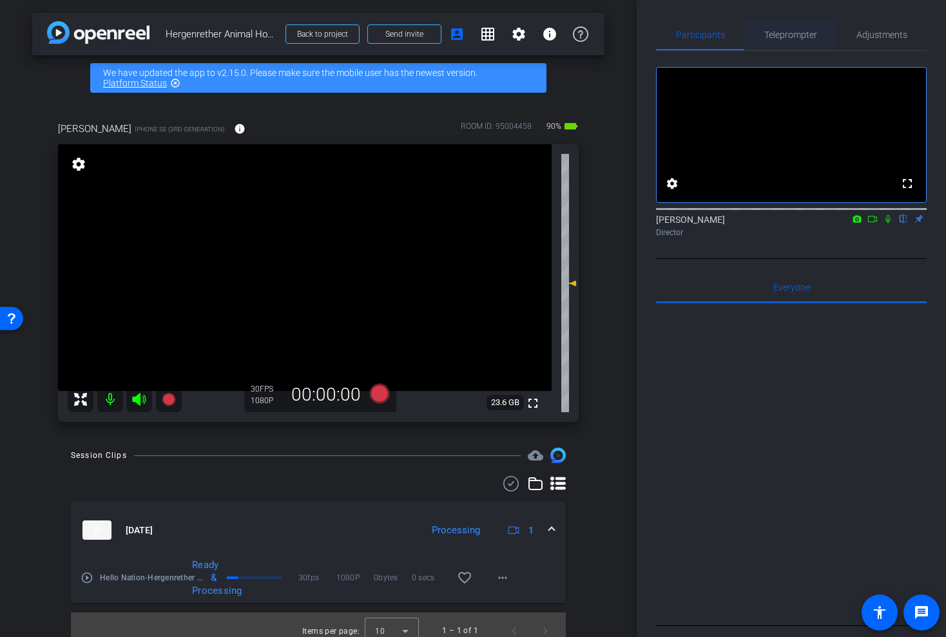
click at [798, 22] on span "Teleprompter" at bounding box center [790, 34] width 53 height 31
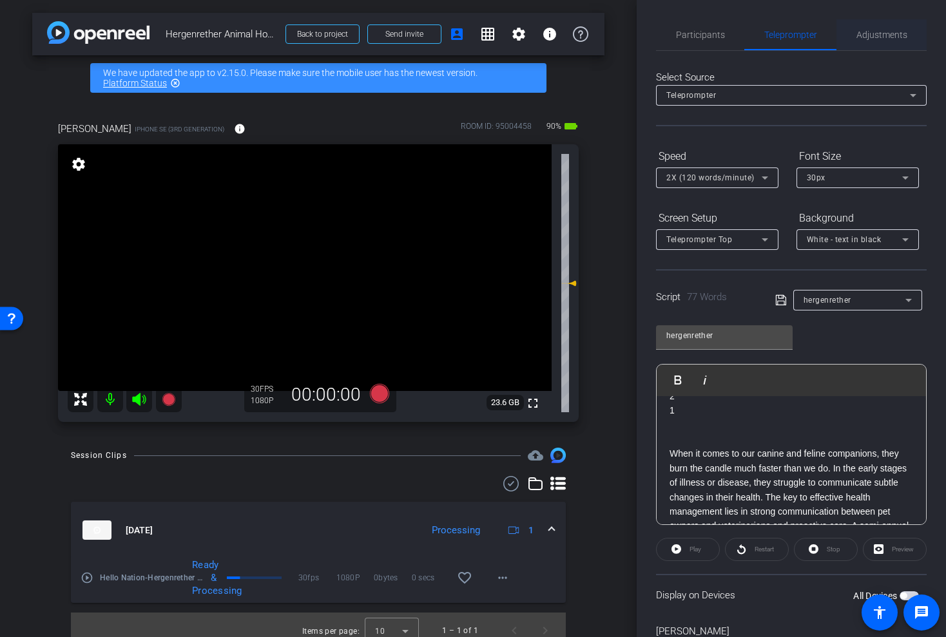
click at [853, 35] on div "Adjustments" at bounding box center [882, 34] width 90 height 31
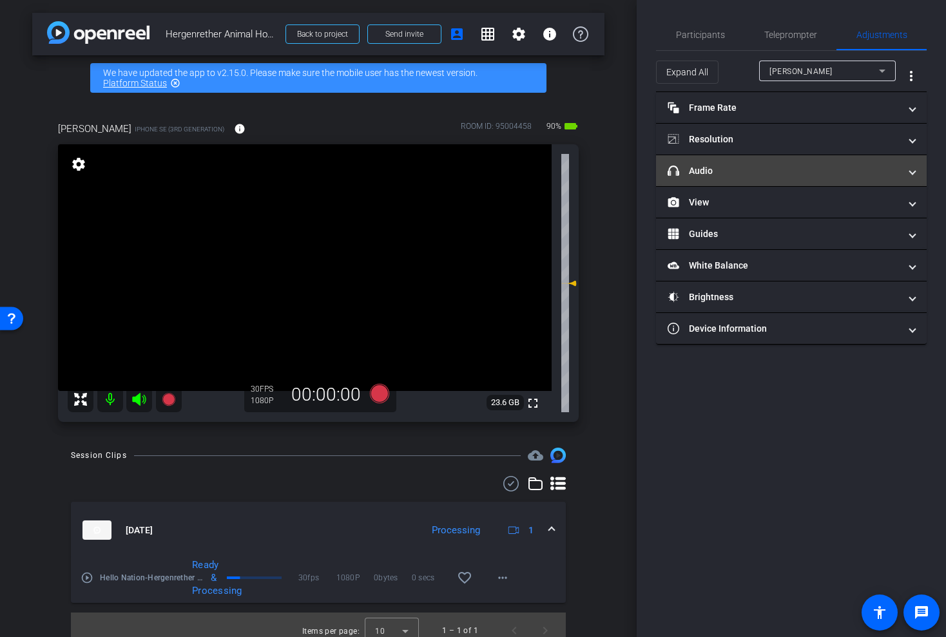
click at [742, 170] on mat-panel-title "headphone icon Audio" at bounding box center [784, 171] width 232 height 14
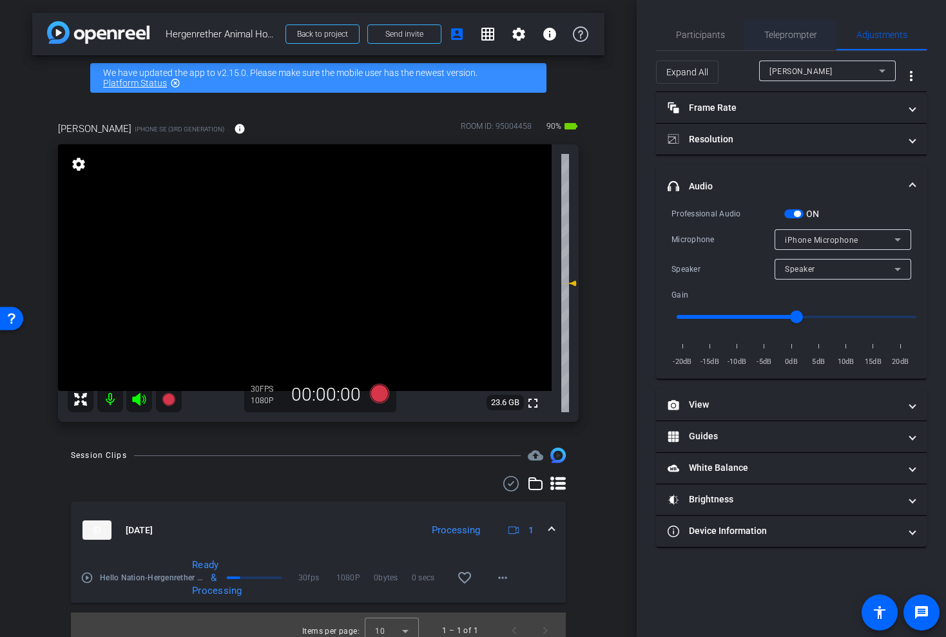
click at [776, 30] on span "Teleprompter" at bounding box center [790, 34] width 53 height 9
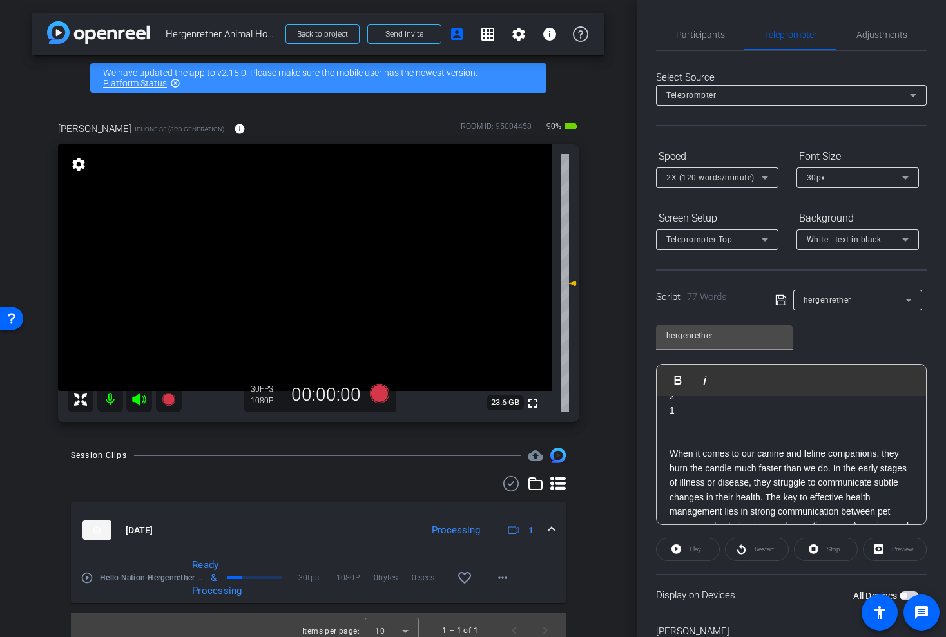
scroll to position [67, 0]
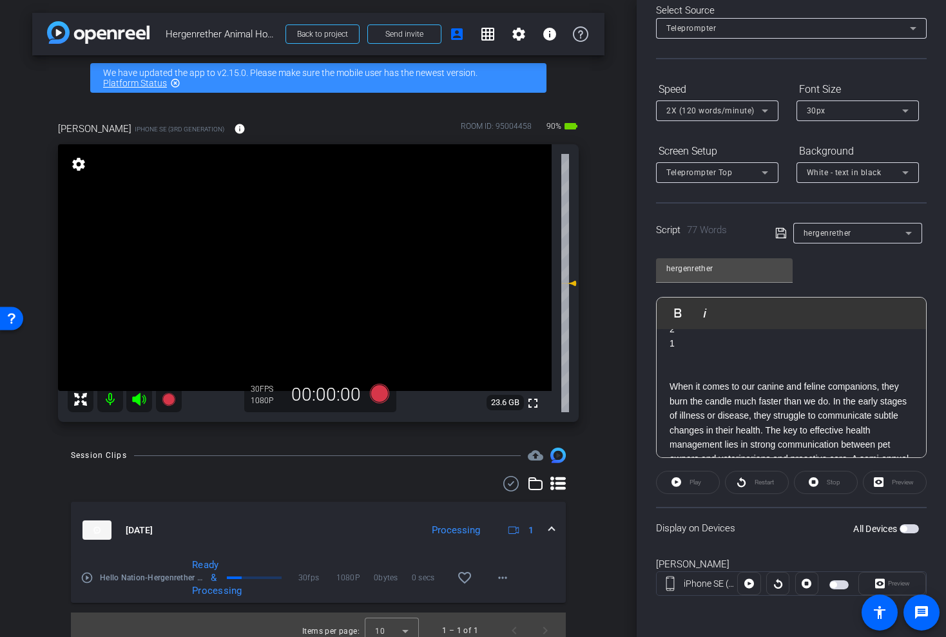
click at [908, 527] on span "button" at bounding box center [909, 529] width 19 height 9
click at [690, 482] on span "Play" at bounding box center [696, 482] width 12 height 7
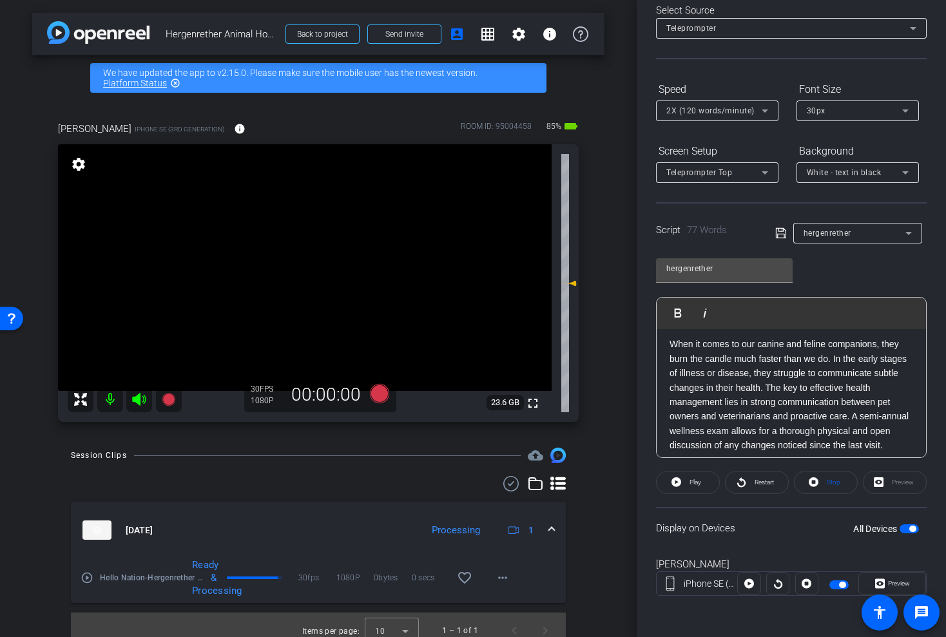
scroll to position [83, 0]
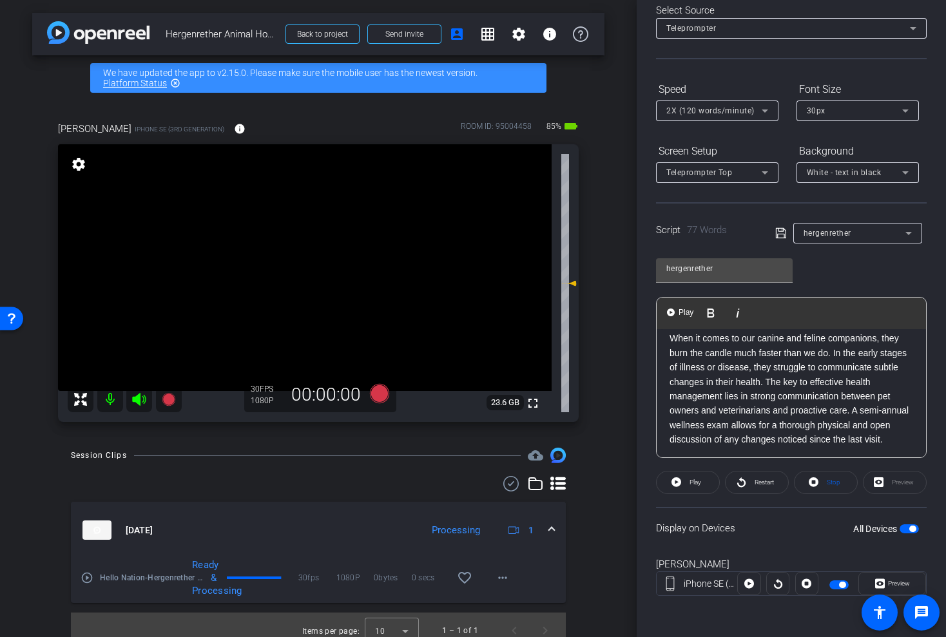
click at [670, 342] on p "When it comes to our canine and feline companions, they burn the candle much fa…" at bounding box center [792, 388] width 244 height 115
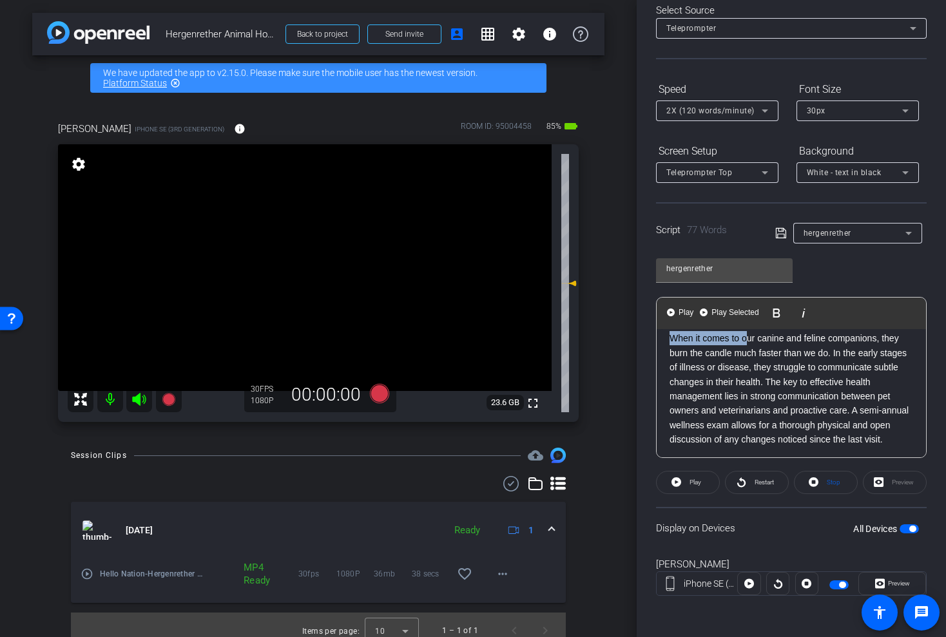
drag, startPoint x: 746, startPoint y: 338, endPoint x: 657, endPoint y: 335, distance: 89.0
click at [656, 336] on div "Play Play from this location Play Selected Play and display the selected text o…" at bounding box center [791, 377] width 271 height 161
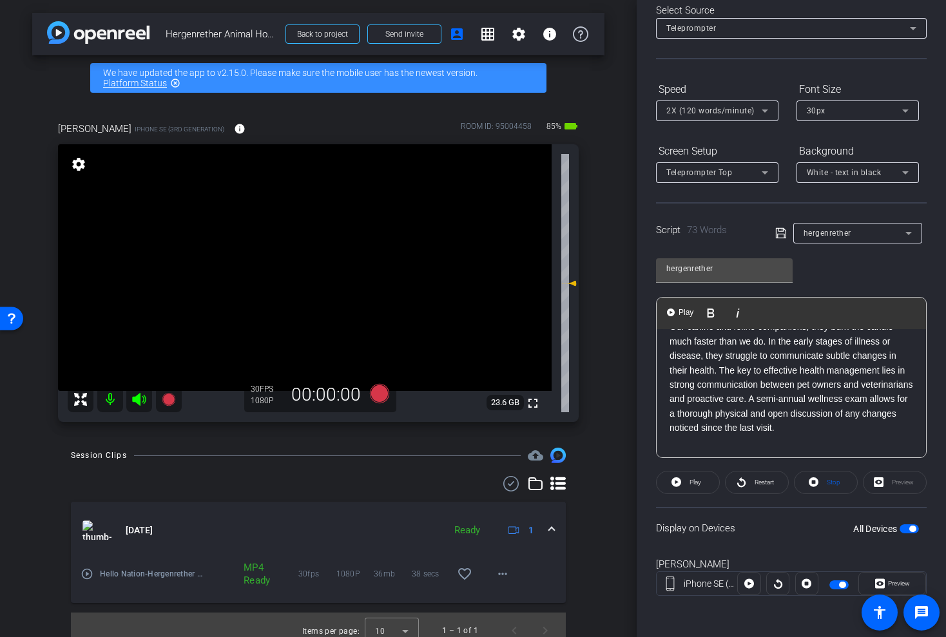
scroll to position [96, 0]
click at [666, 381] on div "3 2 1 Our canine and feline companions, they burn the candle much faster than w…" at bounding box center [791, 368] width 269 height 271
drag, startPoint x: 840, startPoint y: 382, endPoint x: 812, endPoint y: 379, distance: 27.8
click at [812, 380] on p "Our canine and feline companions, they burn the candle much faster than we do. …" at bounding box center [792, 383] width 244 height 130
drag, startPoint x: 790, startPoint y: 398, endPoint x: 863, endPoint y: 398, distance: 73.5
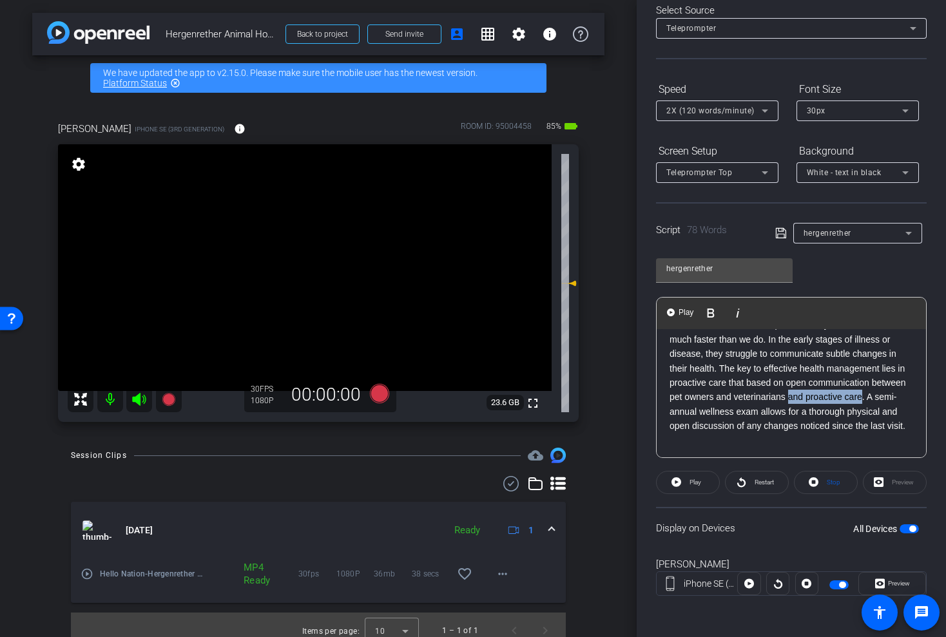
click at [863, 398] on p "Our canine and feline companions, they burn the candle much faster than we do. …" at bounding box center [792, 375] width 244 height 115
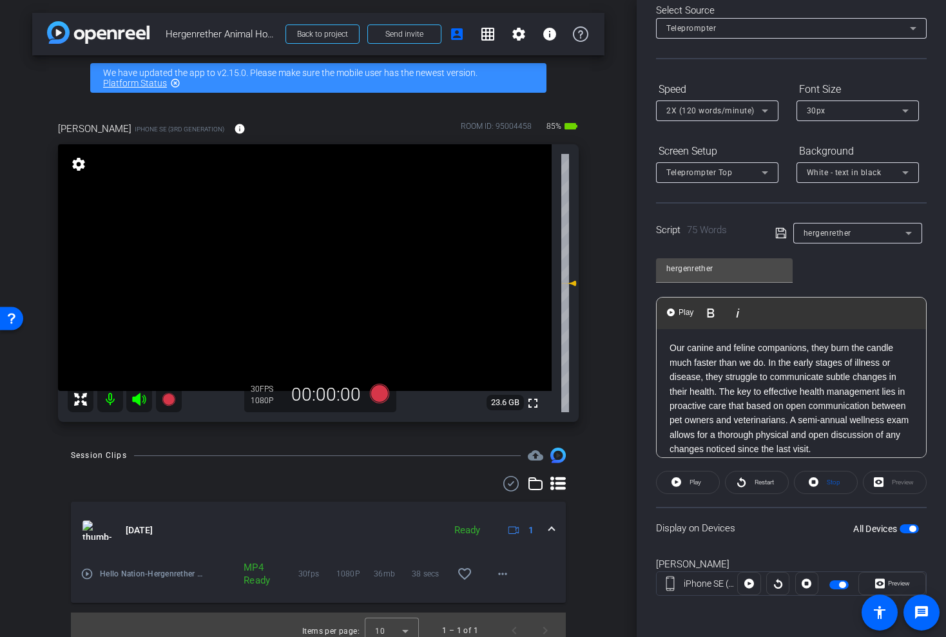
scroll to position [73, 0]
click at [696, 480] on span "Play" at bounding box center [696, 482] width 12 height 7
click at [760, 479] on span "Restart" at bounding box center [764, 482] width 19 height 7
click at [685, 482] on span "Pause" at bounding box center [694, 483] width 21 height 18
drag, startPoint x: 813, startPoint y: 347, endPoint x: 833, endPoint y: 347, distance: 19.3
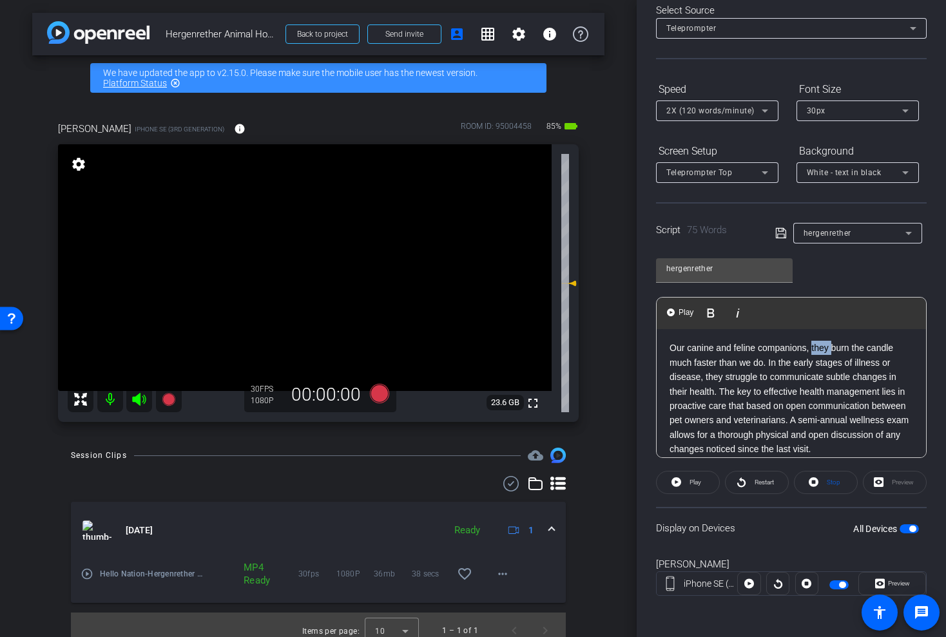
click at [833, 347] on p "Our canine and feline companions, they burn the candle much faster than we do. …" at bounding box center [792, 398] width 244 height 115
click at [909, 531] on span "button" at bounding box center [909, 529] width 19 height 9
click at [764, 487] on span "Restart" at bounding box center [763, 483] width 23 height 18
click at [708, 404] on p "Our canine and feline companions burn the candle much faster than we do. In the…" at bounding box center [792, 398] width 244 height 115
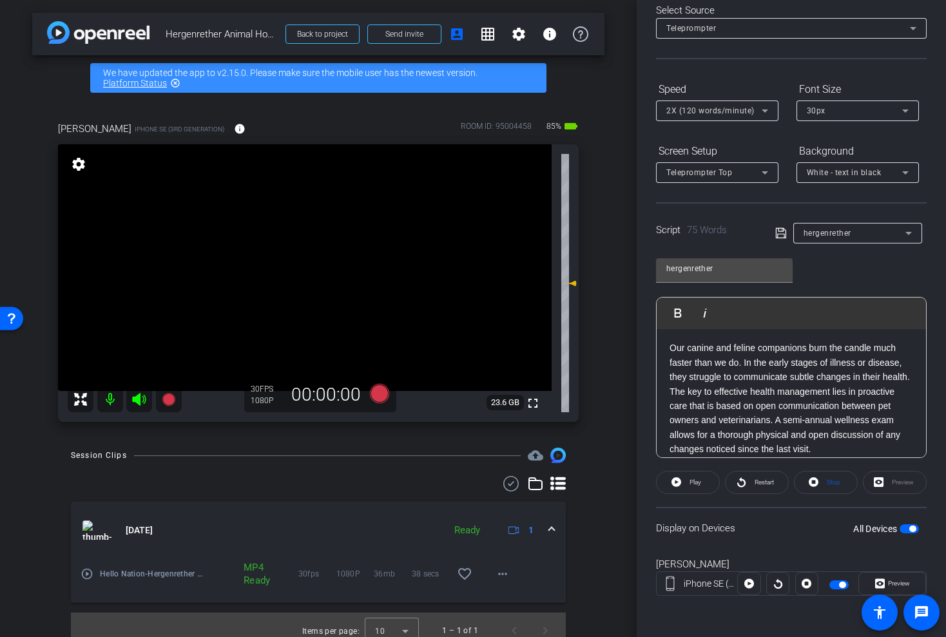
click at [907, 525] on span "button" at bounding box center [909, 529] width 19 height 9
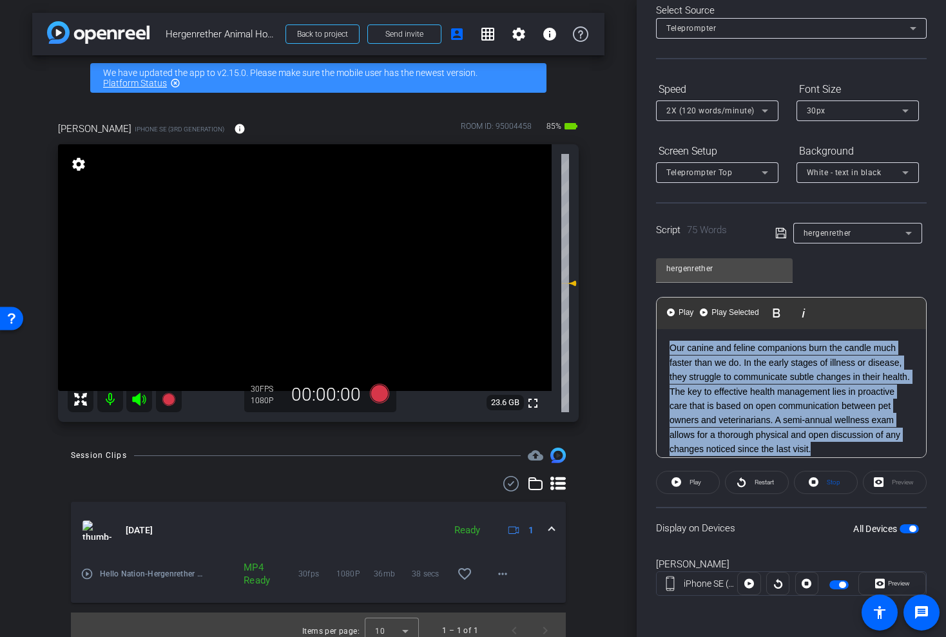
drag, startPoint x: 817, startPoint y: 446, endPoint x: 656, endPoint y: 351, distance: 186.9
click at [656, 351] on div "Participants Teleprompter Adjustments settings Tim Epner flip Director Everyone…" at bounding box center [791, 318] width 309 height 637
copy p "Our canine and feline companions burn the candle much faster than we do. In the…"
click at [911, 528] on span "button" at bounding box center [913, 529] width 6 height 6
click at [911, 528] on span "button" at bounding box center [909, 529] width 19 height 9
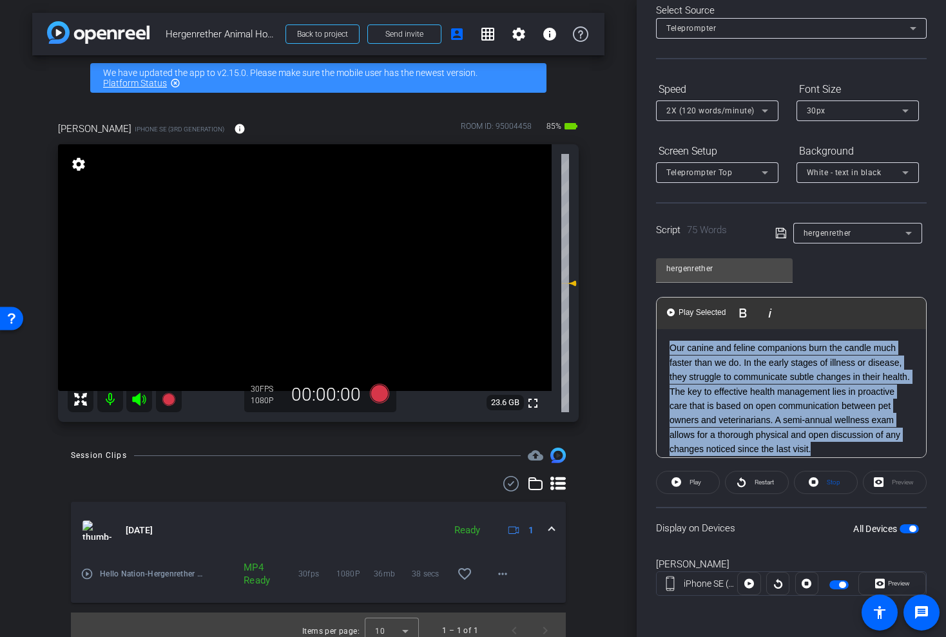
click at [137, 398] on icon at bounding box center [139, 399] width 14 height 13
click at [377, 386] on icon at bounding box center [379, 393] width 19 height 19
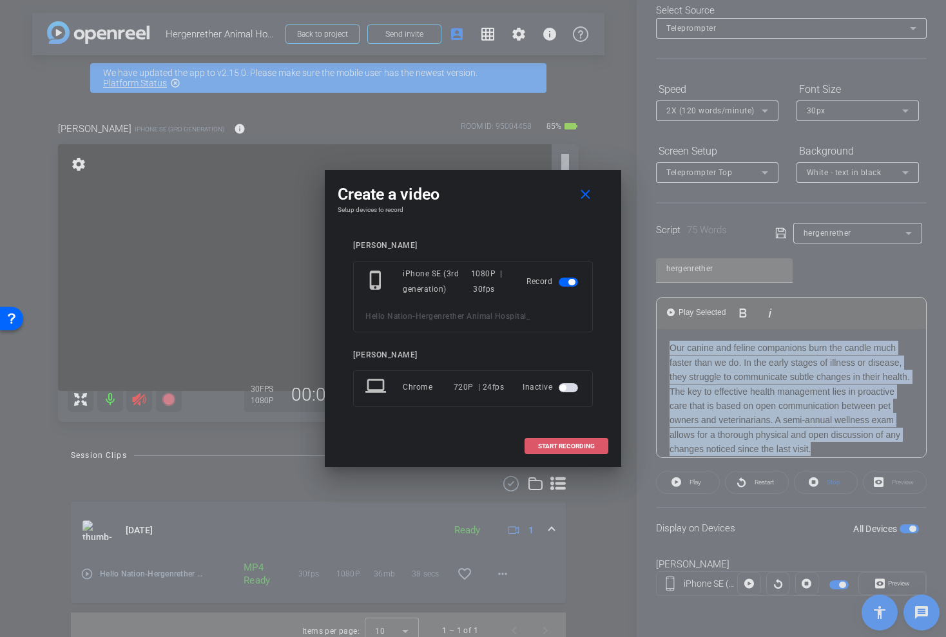
click at [559, 447] on span "START RECORDING" at bounding box center [566, 446] width 57 height 6
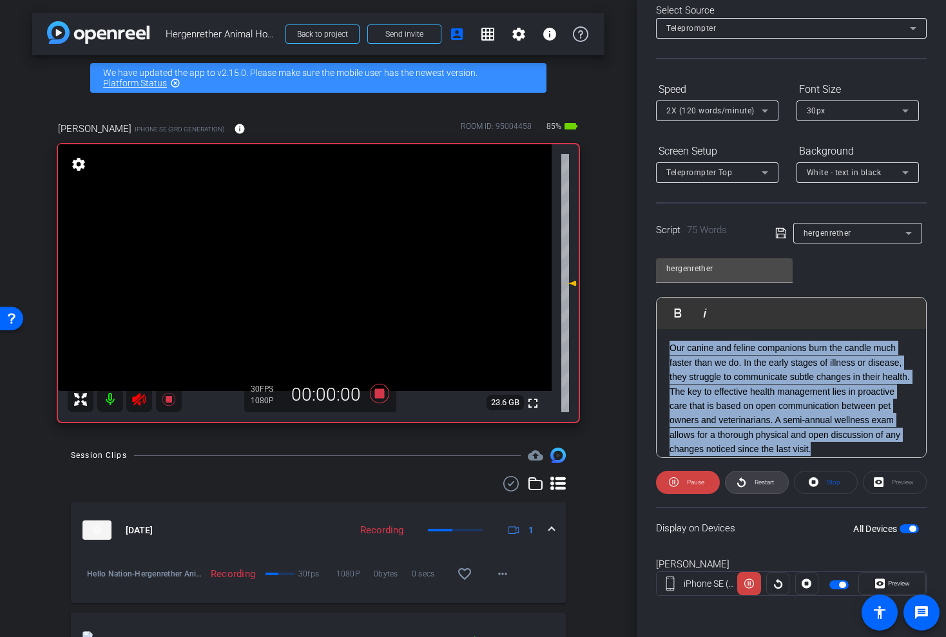
click at [752, 485] on span "Restart" at bounding box center [763, 483] width 23 height 18
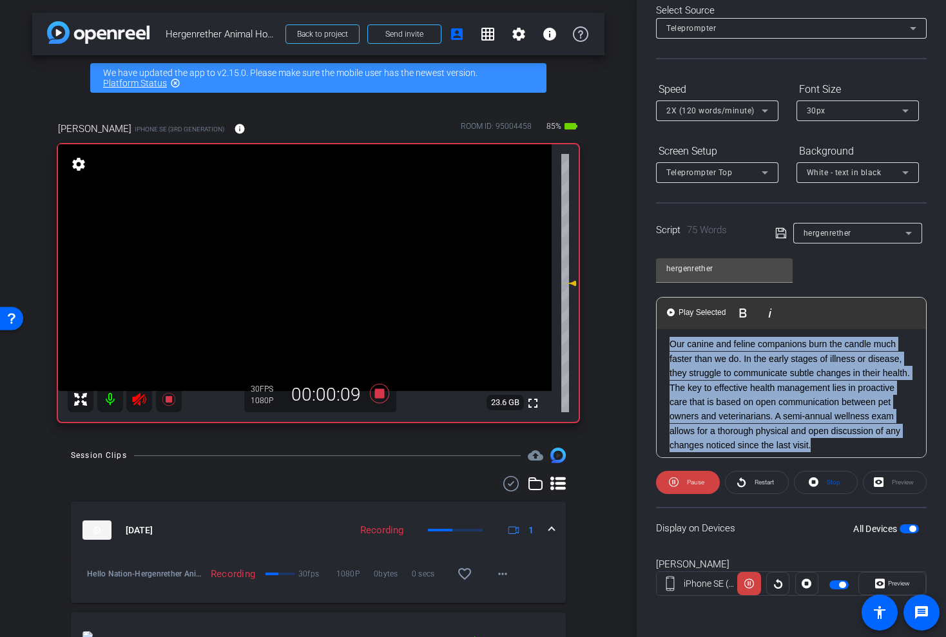
scroll to position [82, 0]
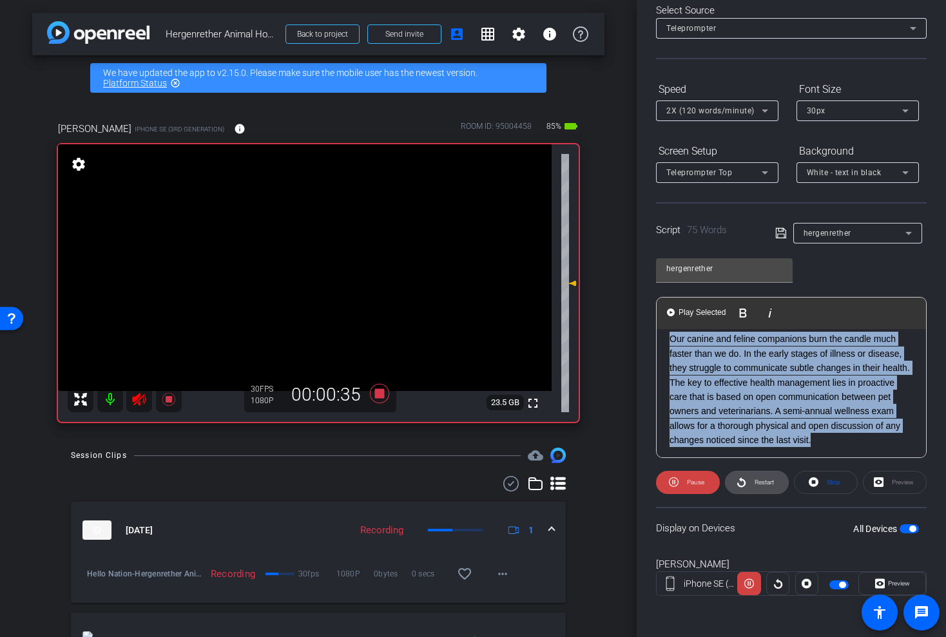
click at [753, 480] on span "Restart" at bounding box center [763, 483] width 23 height 18
click at [168, 400] on icon at bounding box center [168, 399] width 13 height 13
click at [140, 400] on icon at bounding box center [139, 399] width 14 height 13
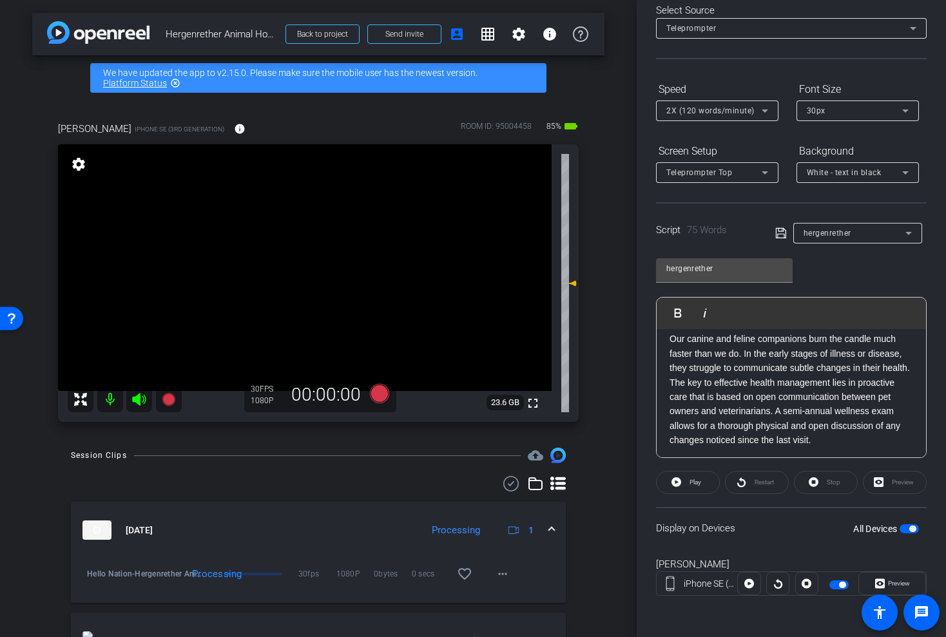
scroll to position [86, 0]
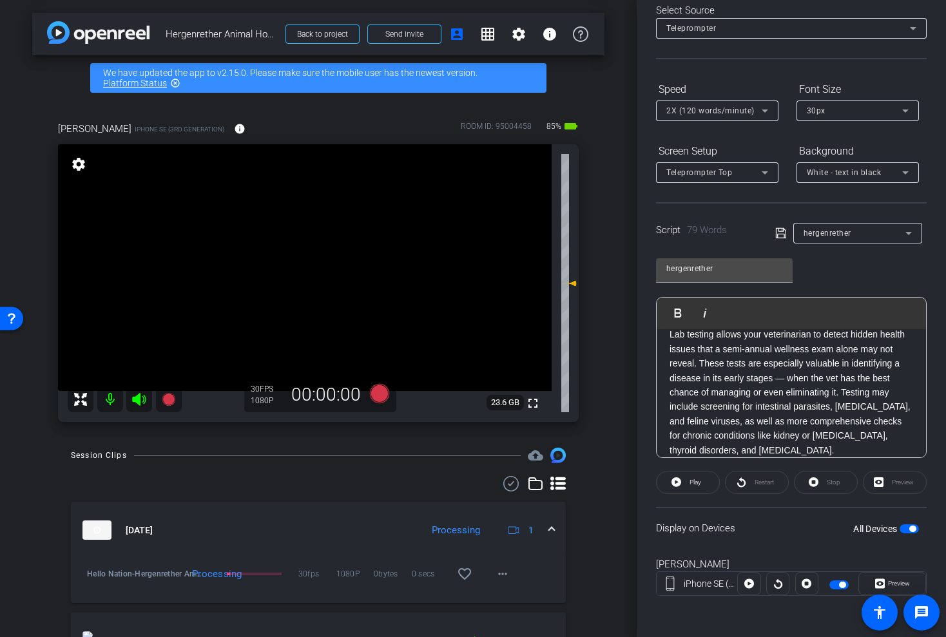
click at [908, 527] on span "button" at bounding box center [909, 529] width 19 height 9
click at [754, 478] on div "Restart" at bounding box center [757, 482] width 64 height 23
click at [674, 487] on icon at bounding box center [677, 482] width 10 height 16
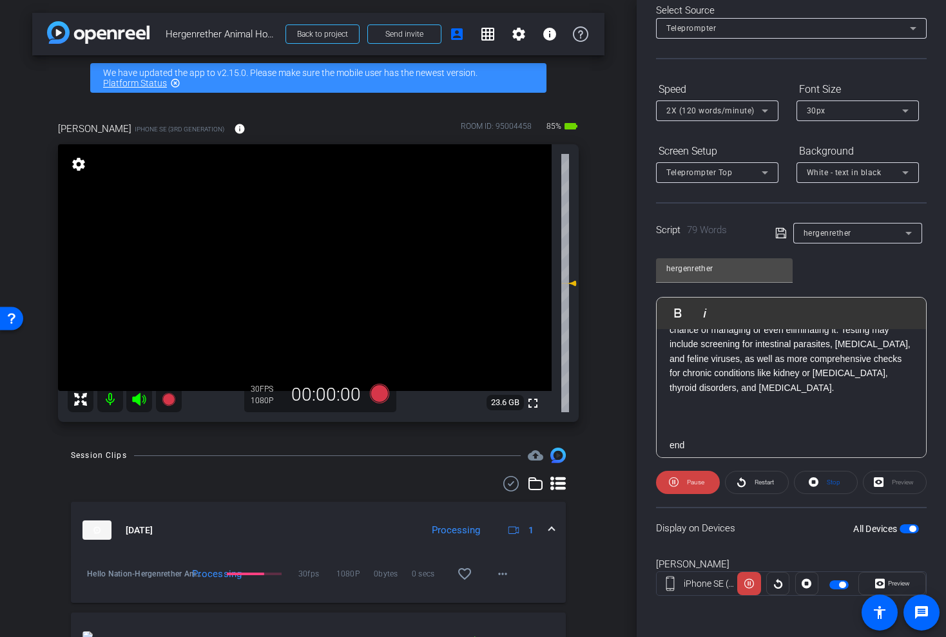
scroll to position [138, 0]
click at [880, 357] on p "Lab testing allows your veterinarian to detect hidden health issues that a semi…" at bounding box center [792, 341] width 244 height 130
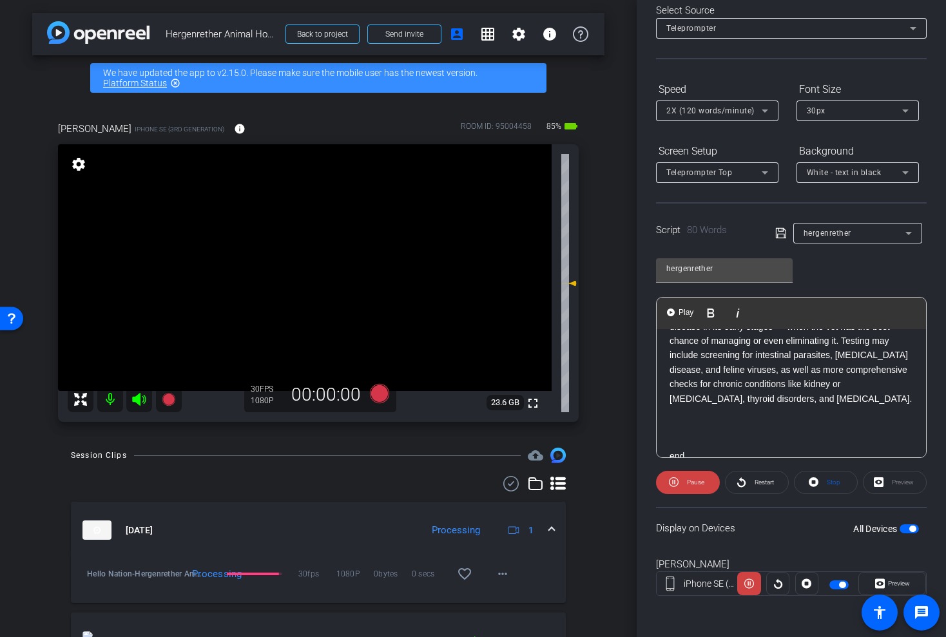
click at [819, 409] on p at bounding box center [792, 413] width 244 height 14
click at [139, 397] on icon at bounding box center [139, 399] width 14 height 13
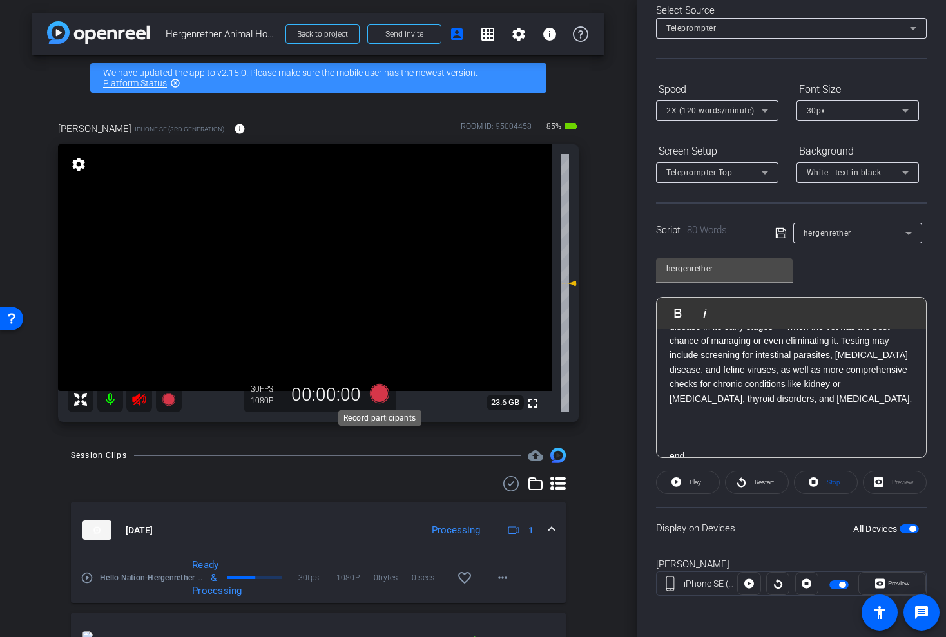
click at [377, 393] on icon at bounding box center [379, 393] width 19 height 19
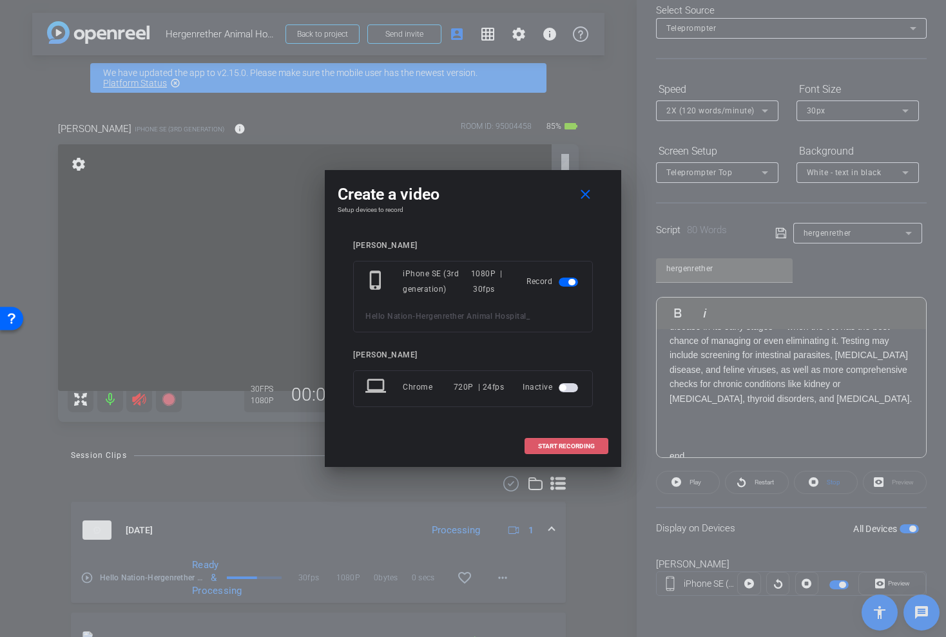
click at [558, 447] on span "START RECORDING" at bounding box center [566, 446] width 57 height 6
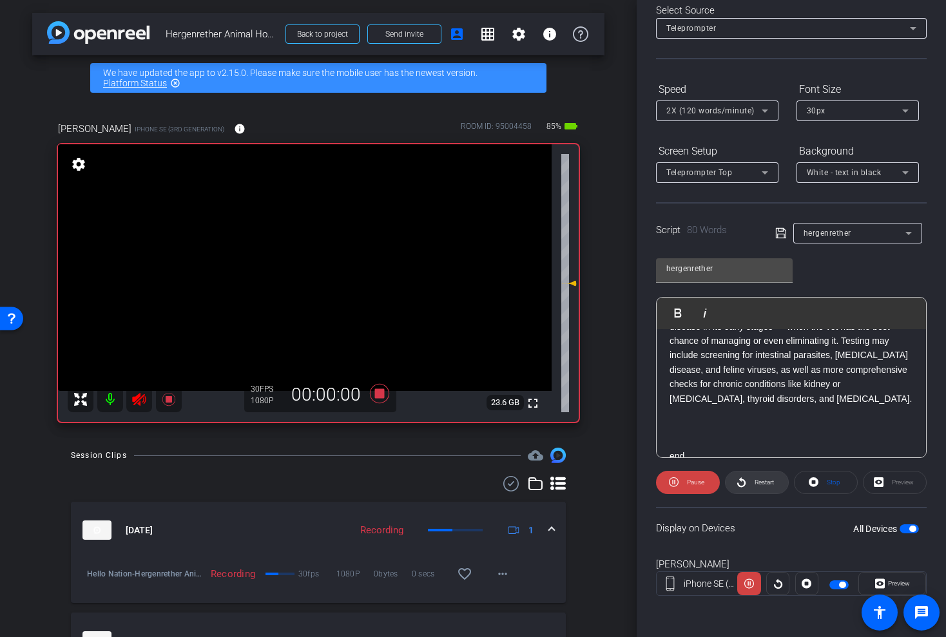
click at [754, 482] on span "Restart" at bounding box center [763, 483] width 23 height 18
click at [378, 394] on icon at bounding box center [379, 393] width 19 height 19
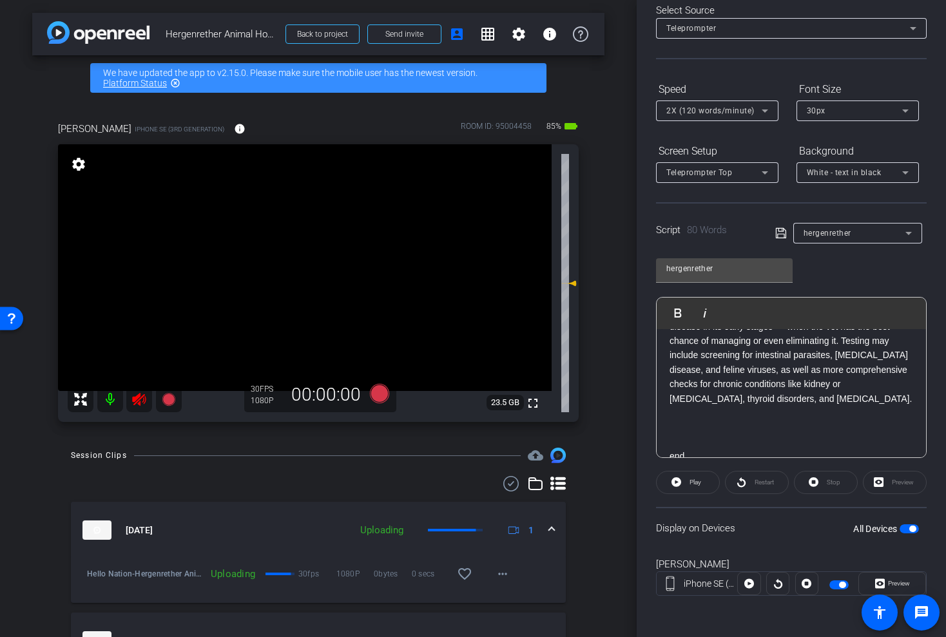
click at [131, 406] on icon at bounding box center [138, 399] width 15 height 15
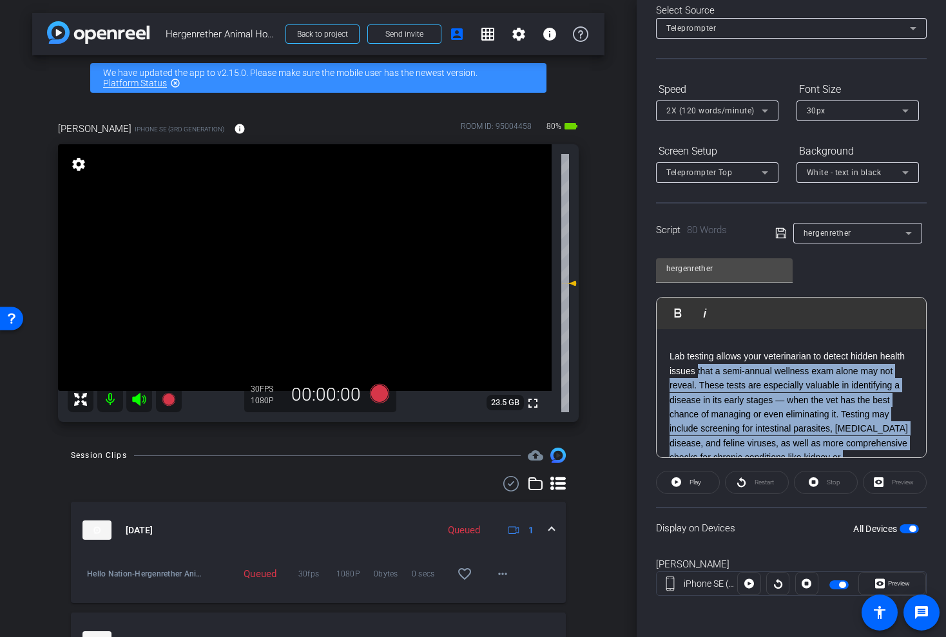
scroll to position [64, 0]
drag, startPoint x: 814, startPoint y: 405, endPoint x: 668, endPoint y: 362, distance: 151.9
click at [668, 362] on div "3 2 1 Lab testing allows your veterinarian to detect hidden health issues that …" at bounding box center [791, 409] width 269 height 286
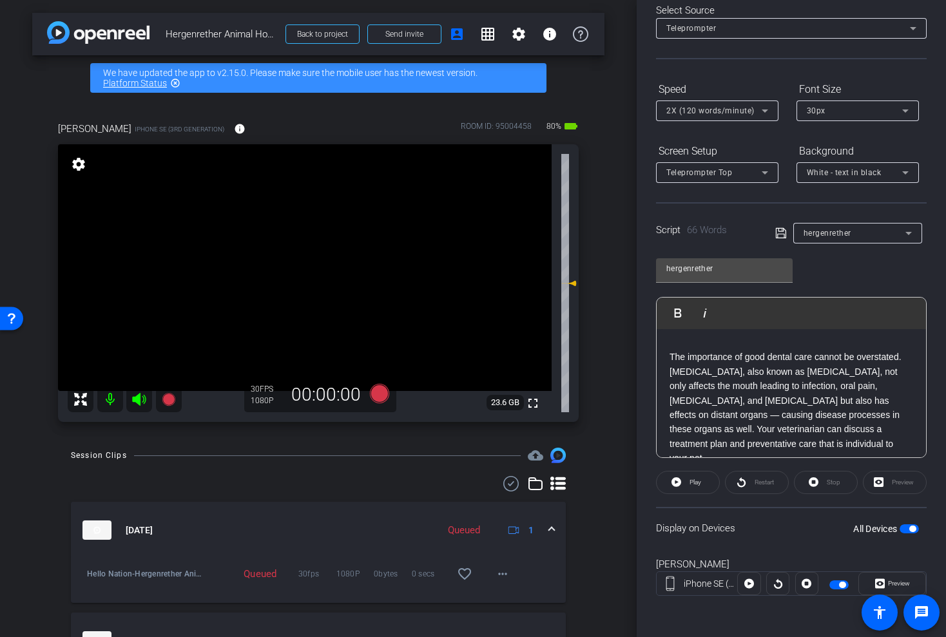
click at [912, 529] on span "button" at bounding box center [913, 529] width 6 height 6
click at [912, 529] on span "button" at bounding box center [909, 529] width 19 height 9
click at [694, 487] on span "Play" at bounding box center [693, 483] width 15 height 18
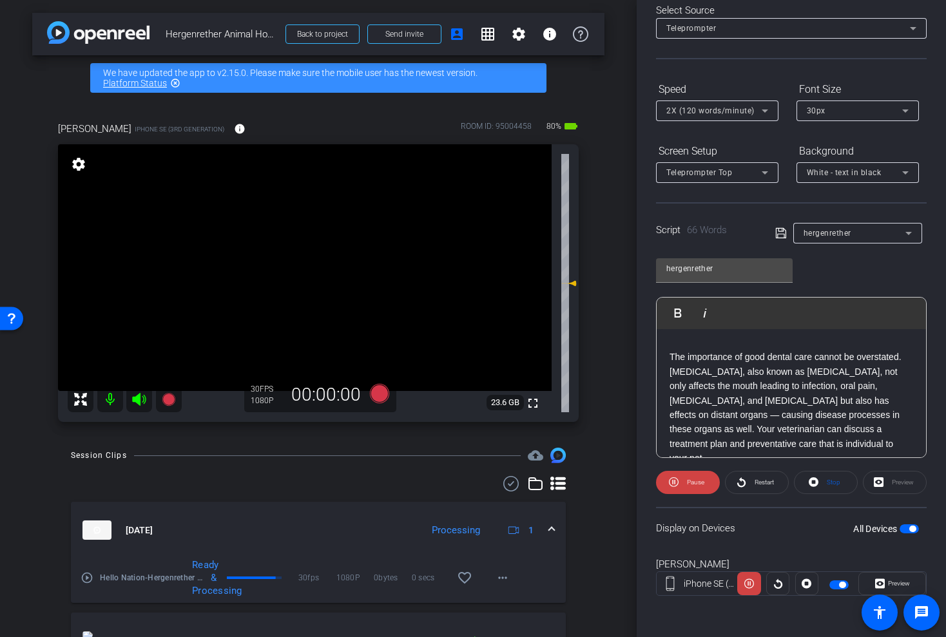
click at [132, 399] on icon at bounding box center [139, 399] width 14 height 13
click at [388, 394] on icon at bounding box center [379, 393] width 31 height 23
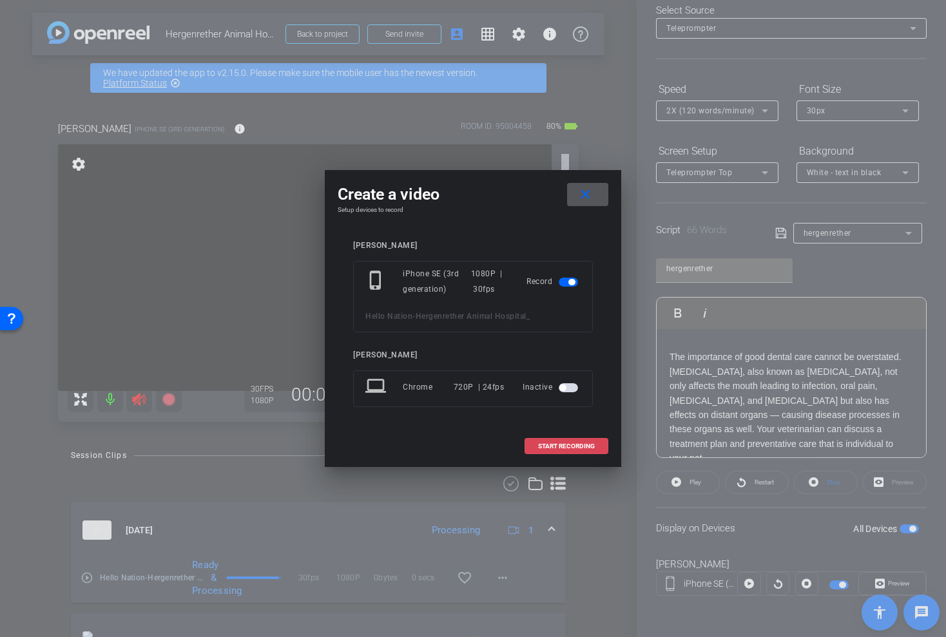
click at [576, 449] on span "START RECORDING" at bounding box center [566, 446] width 57 height 6
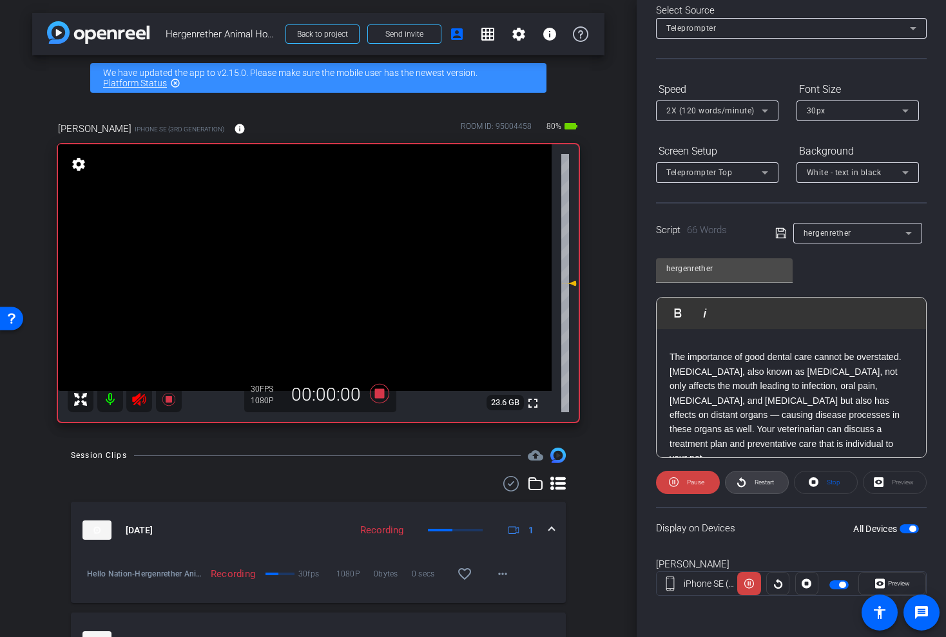
click at [748, 481] on span at bounding box center [757, 482] width 63 height 31
click at [704, 117] on div "2X (120 words/minute)" at bounding box center [713, 110] width 95 height 16
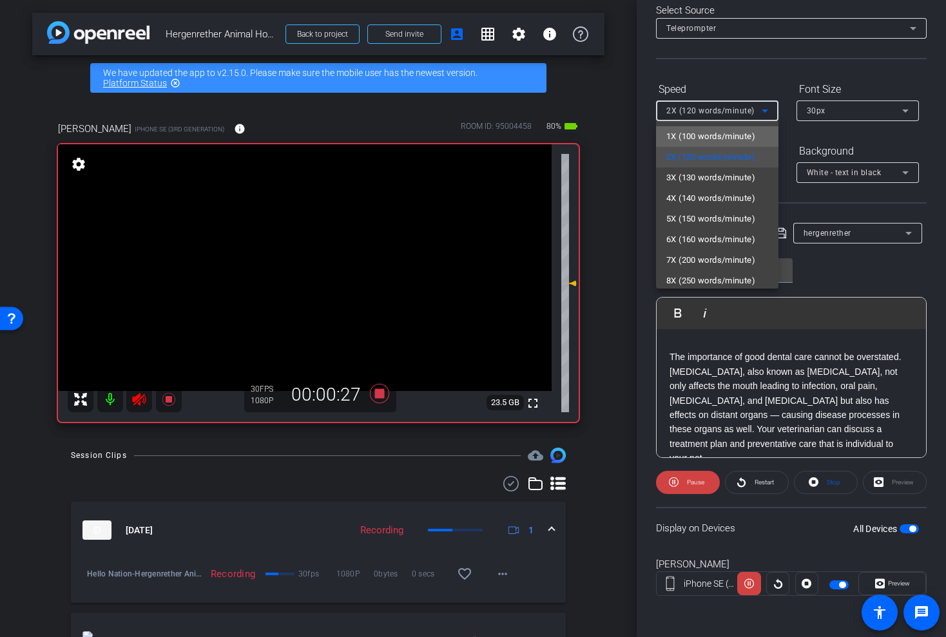
click at [696, 140] on span "1X (100 words/minute)" at bounding box center [710, 136] width 89 height 15
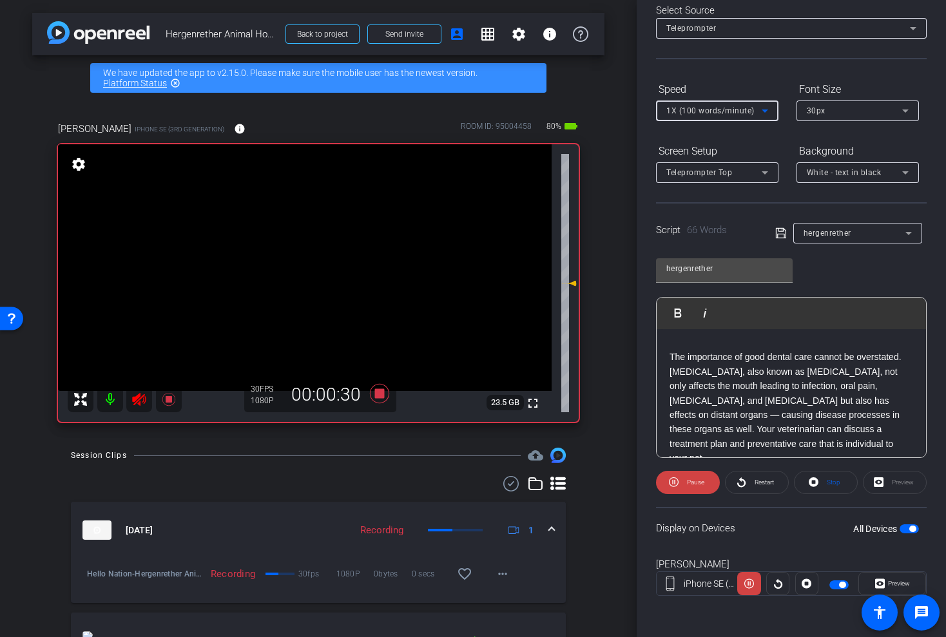
click at [909, 532] on span "button" at bounding box center [909, 529] width 19 height 9
click at [741, 480] on icon at bounding box center [741, 483] width 8 height 10
click at [135, 398] on icon at bounding box center [139, 399] width 14 height 13
click at [682, 115] on span "1X (100 words/minute)" at bounding box center [710, 110] width 88 height 9
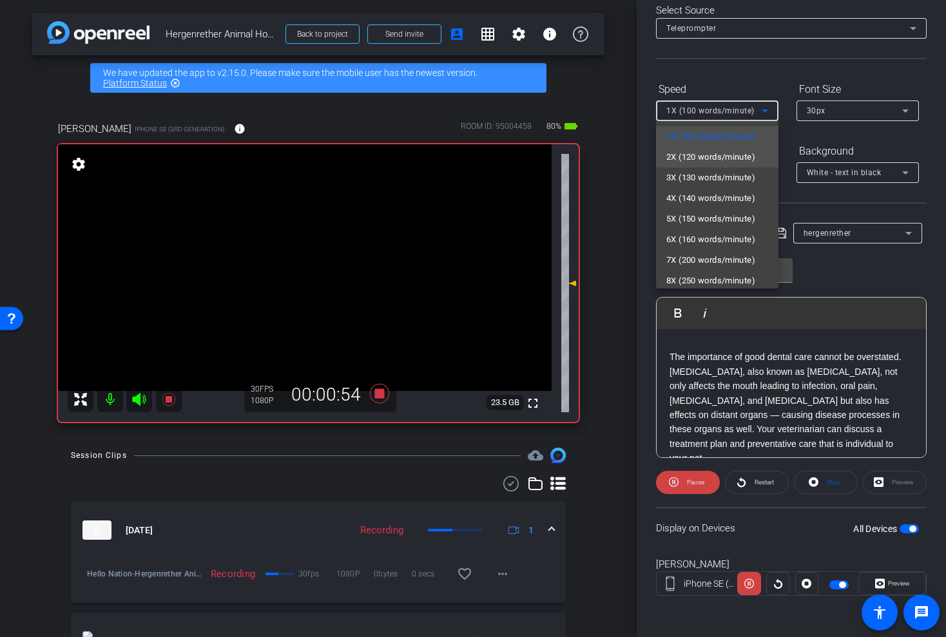
click at [685, 155] on span "2X (120 words/minute)" at bounding box center [710, 157] width 89 height 15
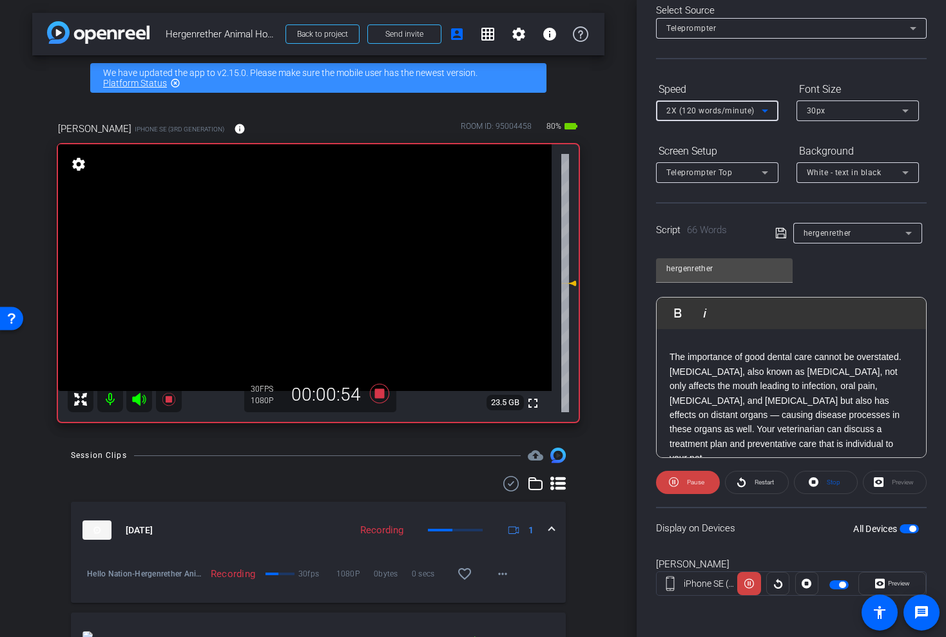
click at [906, 525] on span "button" at bounding box center [909, 529] width 19 height 9
click at [141, 398] on icon at bounding box center [138, 399] width 15 height 15
click at [762, 484] on span "Restart" at bounding box center [764, 482] width 19 height 7
click at [380, 394] on icon at bounding box center [379, 393] width 19 height 19
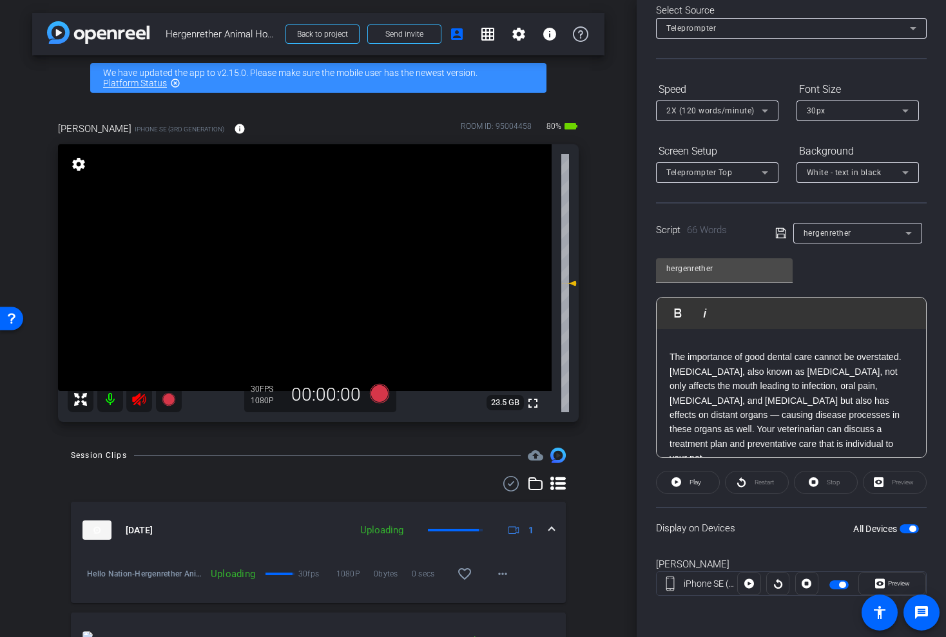
click at [135, 400] on icon at bounding box center [139, 399] width 14 height 13
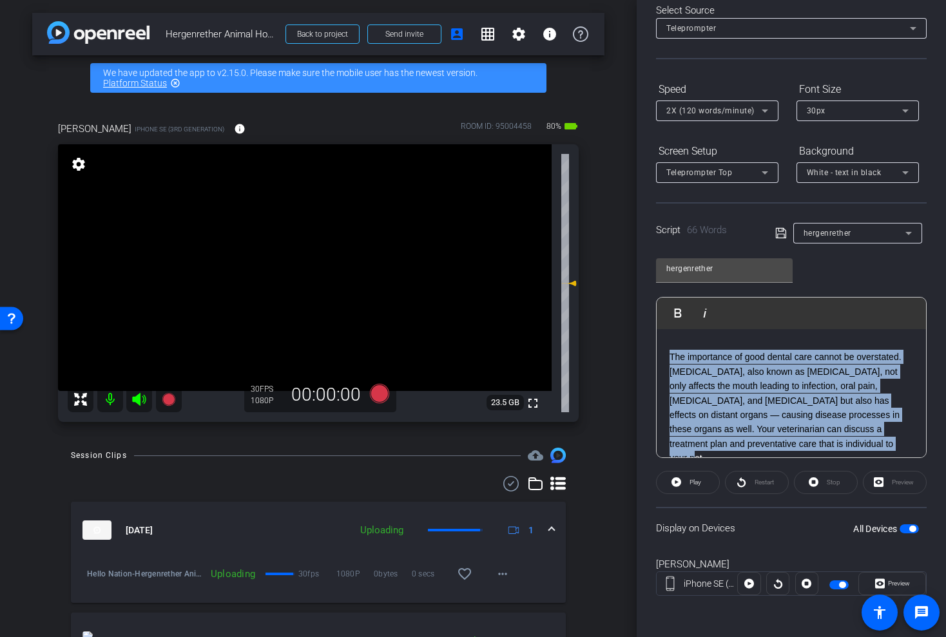
drag, startPoint x: 822, startPoint y: 449, endPoint x: 645, endPoint y: 364, distance: 196.0
click at [645, 364] on div "Participants Teleprompter Adjustments settings Tim Epner flip Director Everyone…" at bounding box center [791, 318] width 309 height 637
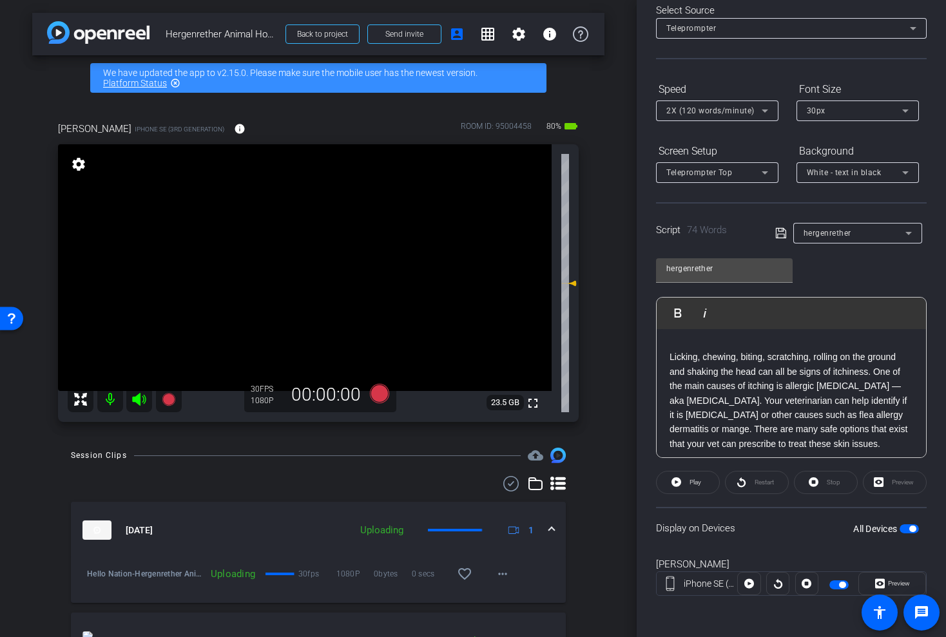
click at [904, 527] on span "button" at bounding box center [909, 529] width 19 height 9
click at [904, 527] on span "button" at bounding box center [903, 529] width 6 height 6
click at [671, 483] on span at bounding box center [688, 482] width 63 height 31
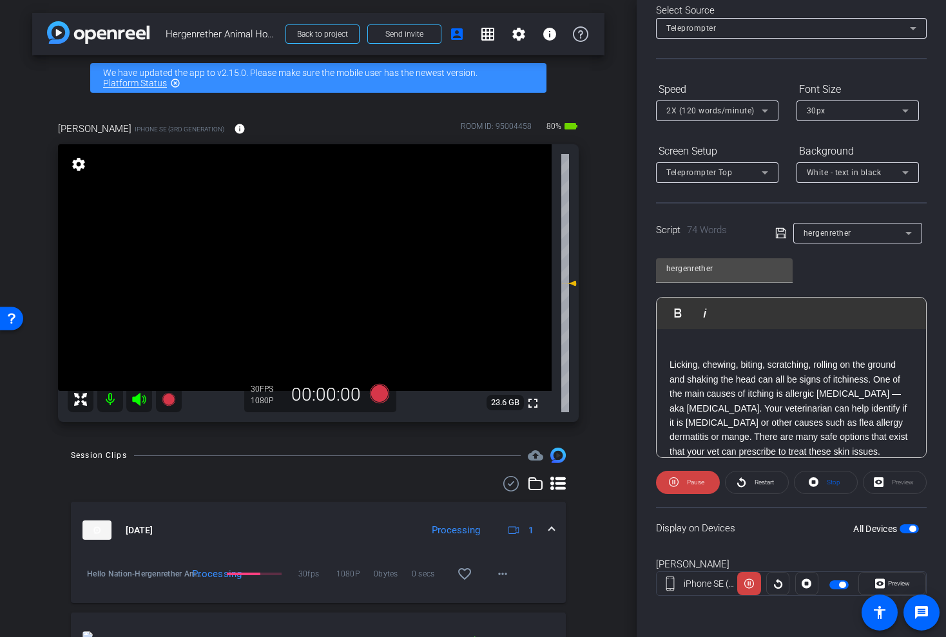
scroll to position [67, 0]
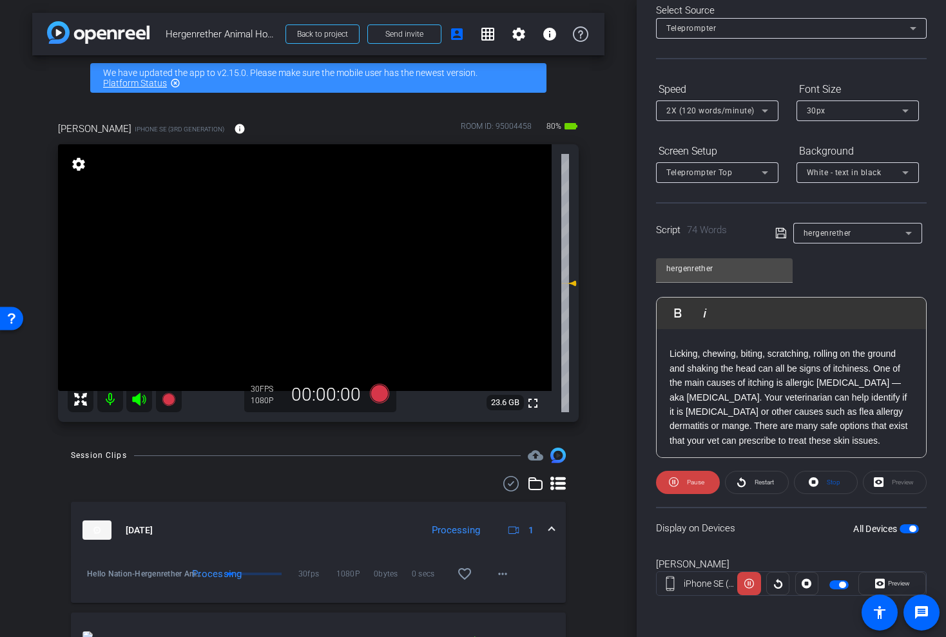
click at [139, 400] on icon at bounding box center [139, 399] width 14 height 13
click at [379, 393] on icon at bounding box center [379, 393] width 19 height 19
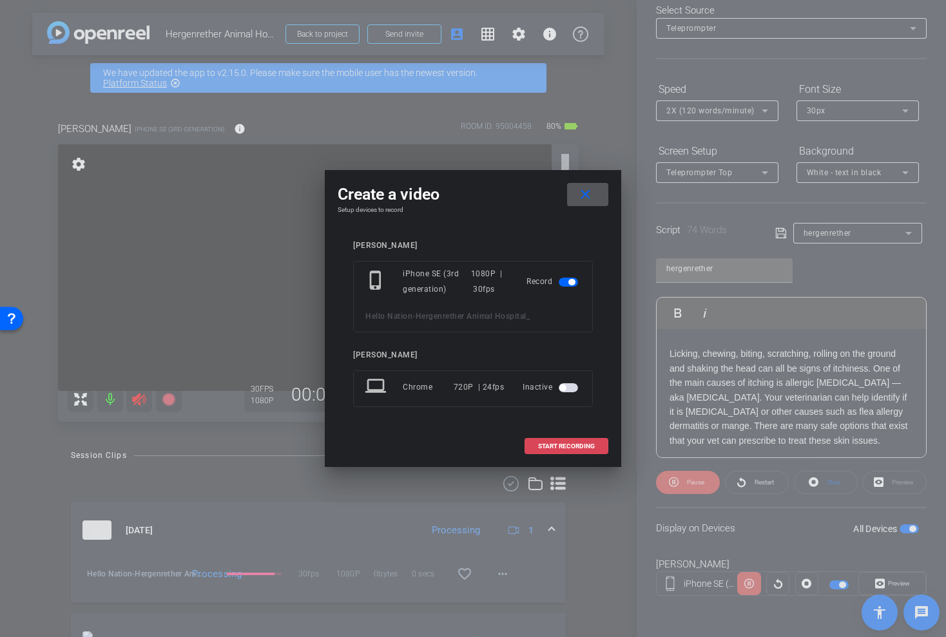
click at [567, 440] on span at bounding box center [566, 446] width 83 height 31
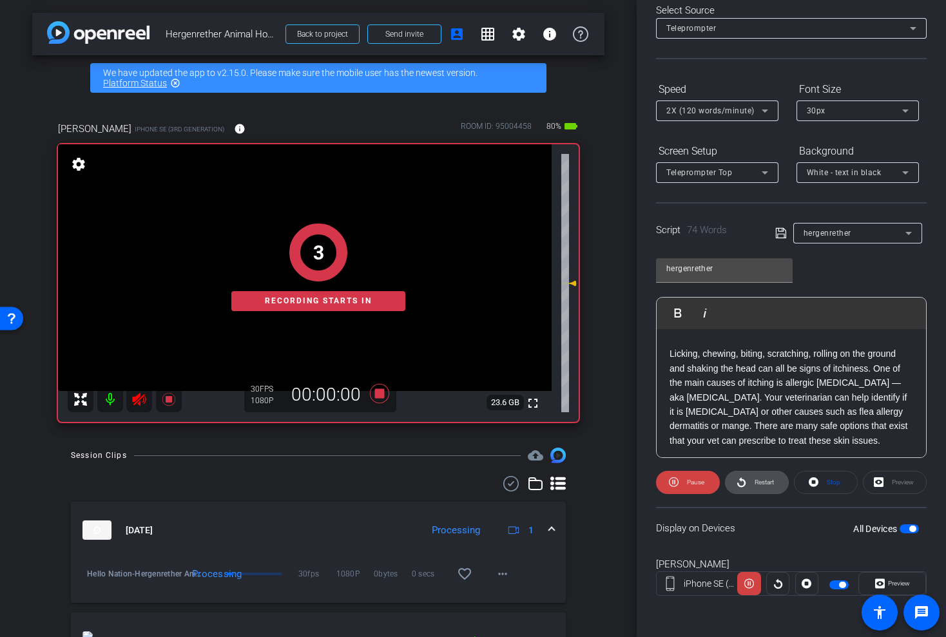
click at [775, 484] on span at bounding box center [757, 482] width 63 height 31
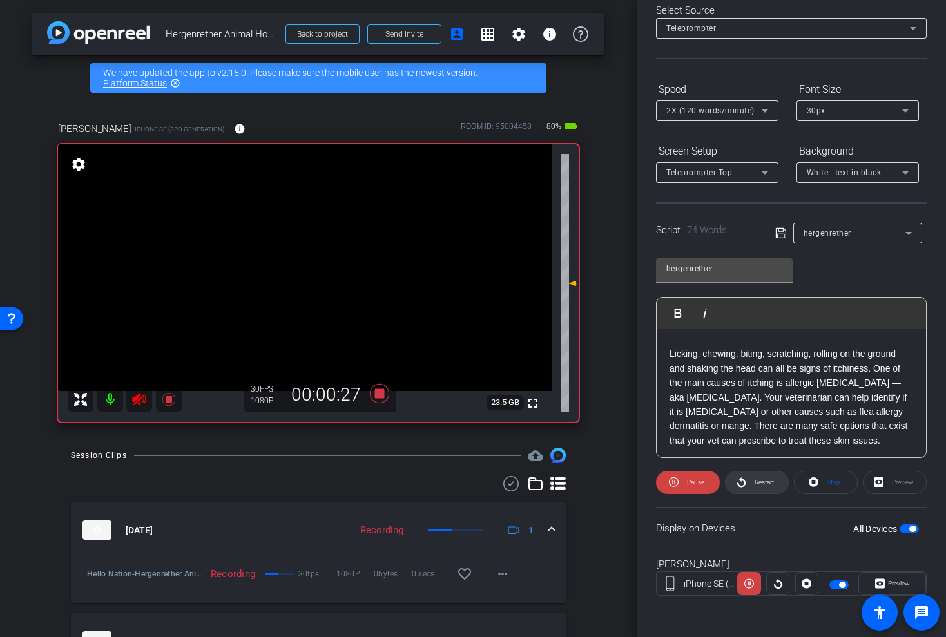
click at [752, 488] on span "Restart" at bounding box center [763, 483] width 23 height 18
click at [385, 394] on icon at bounding box center [379, 393] width 31 height 23
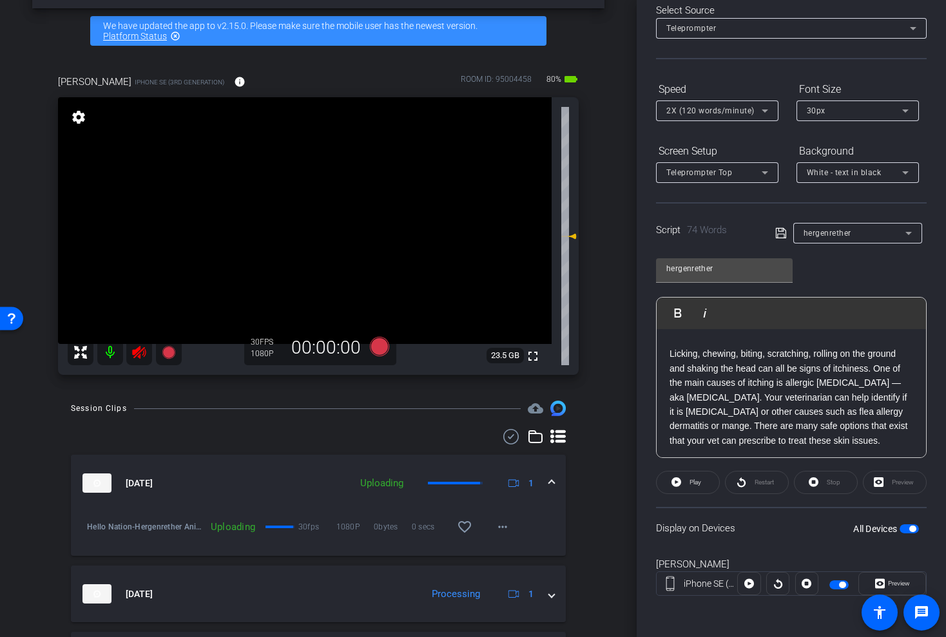
scroll to position [37, 0]
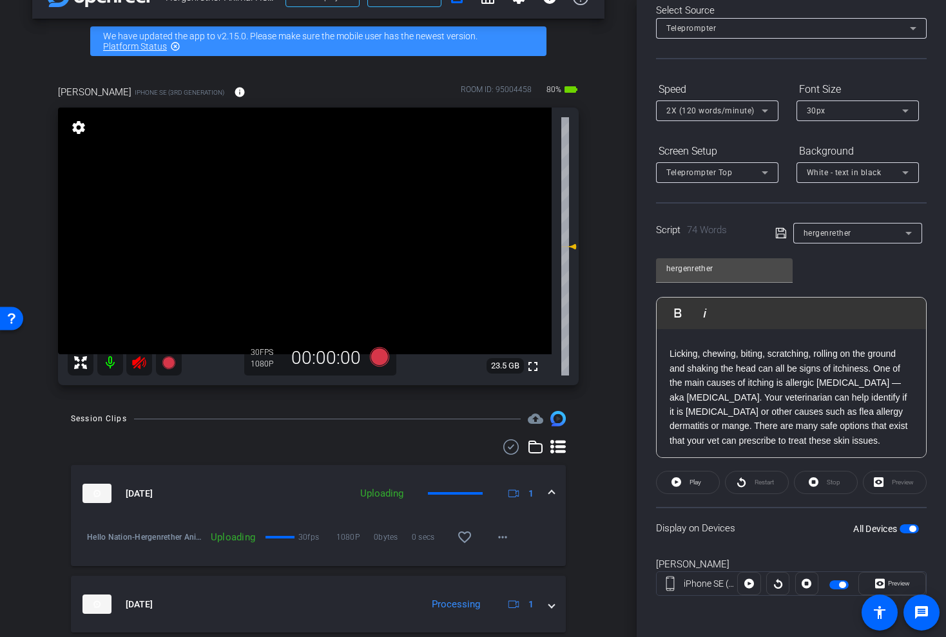
click at [908, 524] on div "All Devices" at bounding box center [886, 529] width 66 height 13
click at [902, 530] on span "button" at bounding box center [909, 529] width 19 height 9
click at [140, 361] on icon at bounding box center [139, 362] width 14 height 13
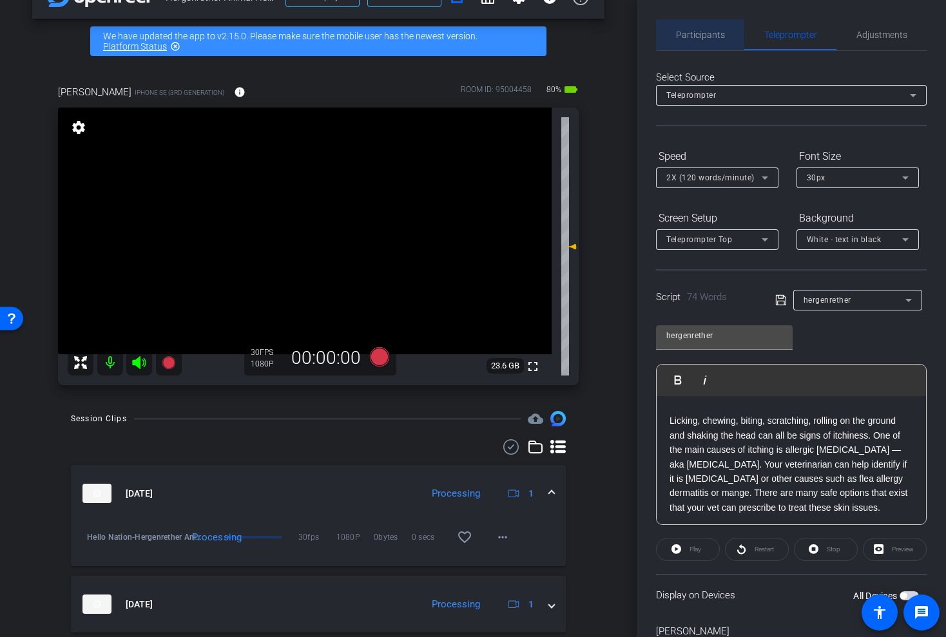
click at [689, 34] on span "Participants" at bounding box center [700, 34] width 49 height 9
